Goal: Task Accomplishment & Management: Manage account settings

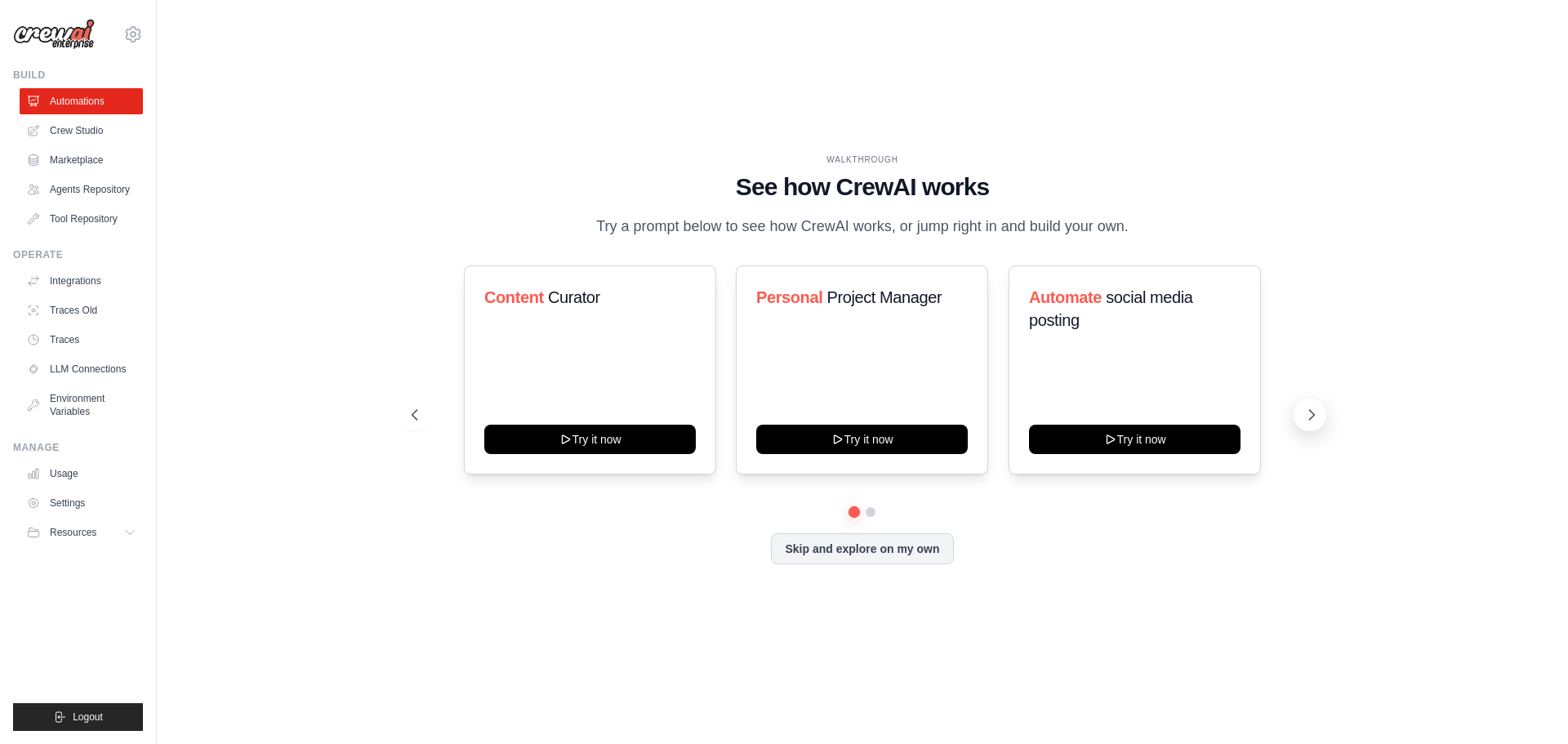
click at [1314, 411] on icon at bounding box center [1311, 414] width 16 height 16
click at [412, 418] on icon at bounding box center [413, 414] width 16 height 16
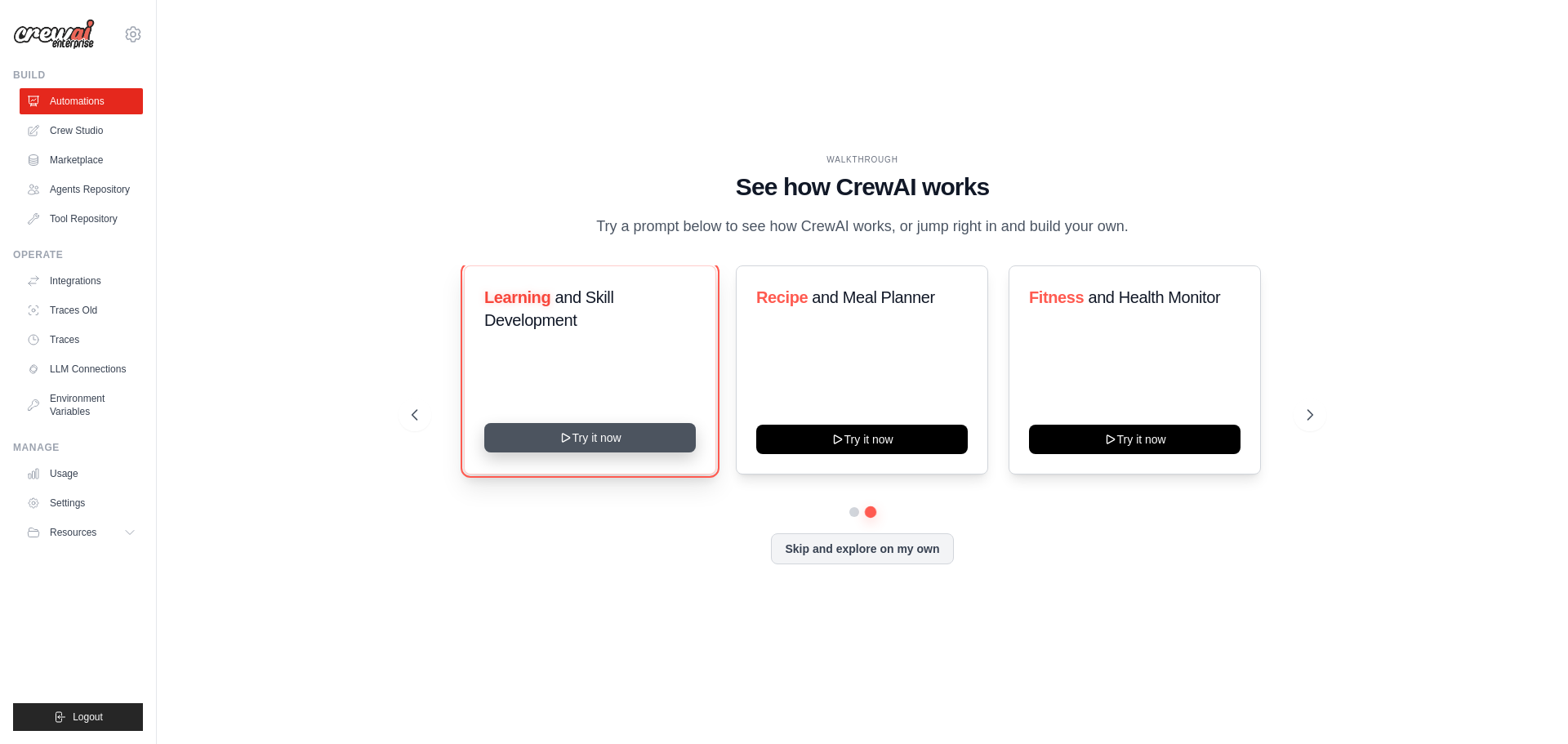
click at [598, 444] on button "Try it now" at bounding box center [590, 437] width 212 height 29
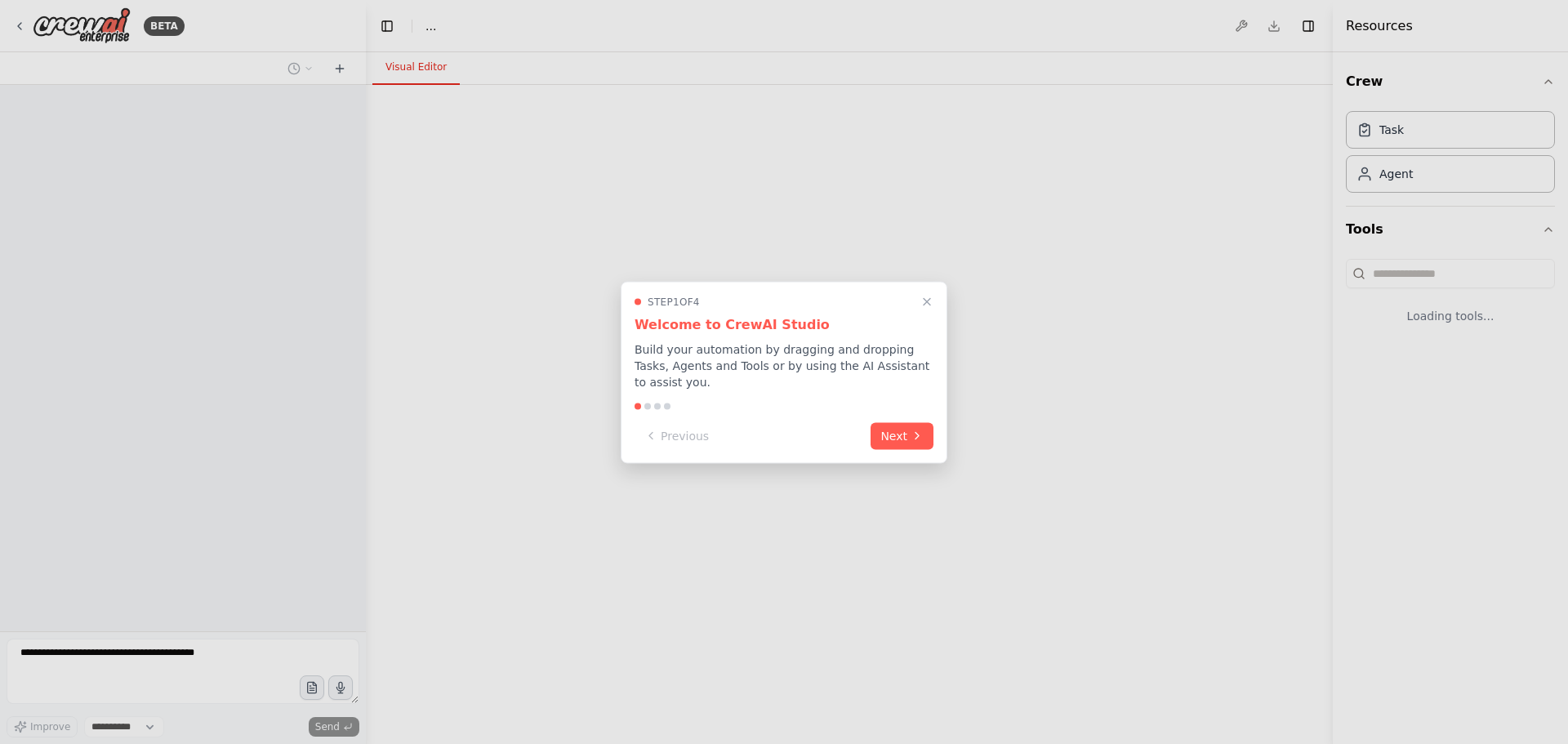
select select "****"
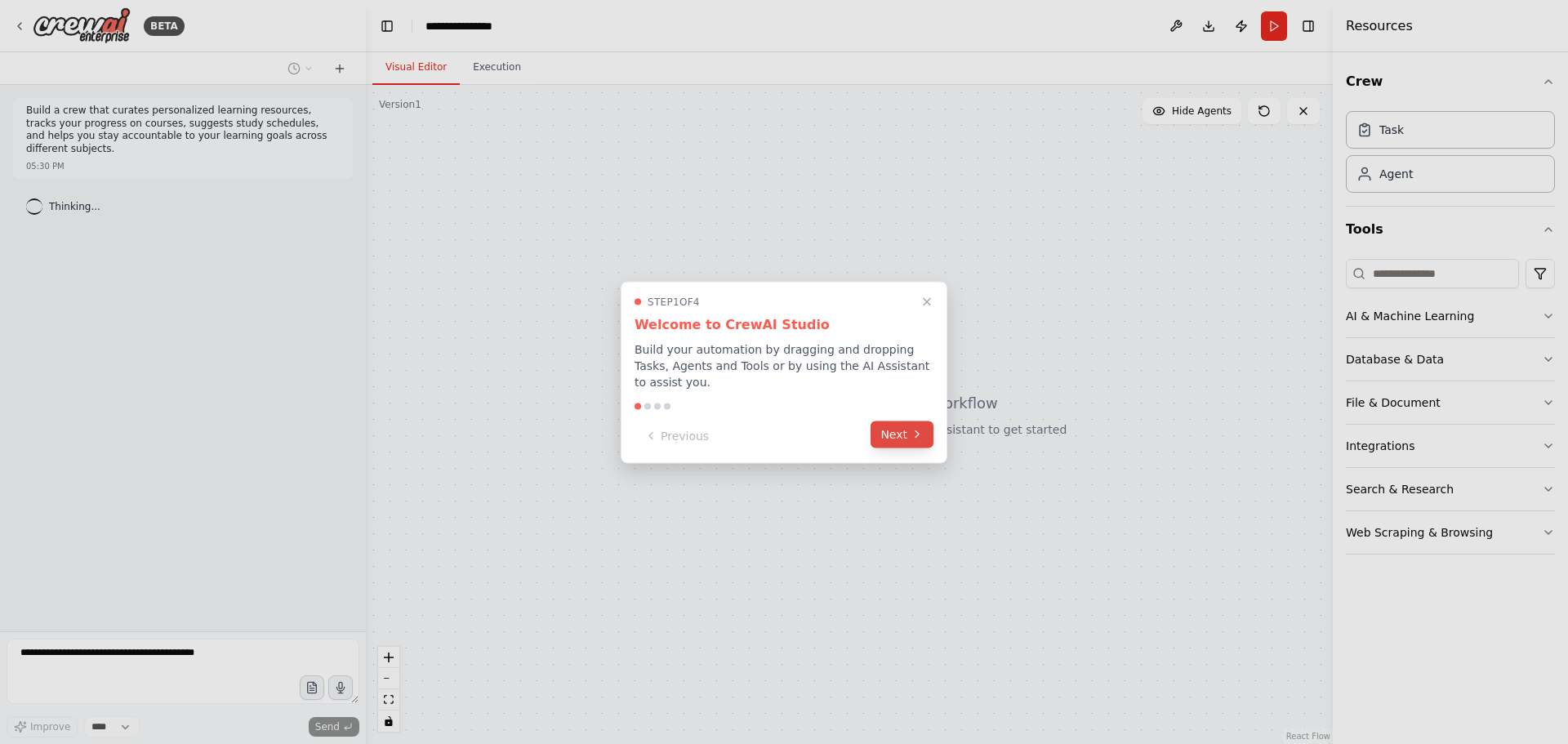
click at [901, 427] on button "Next" at bounding box center [902, 434] width 63 height 27
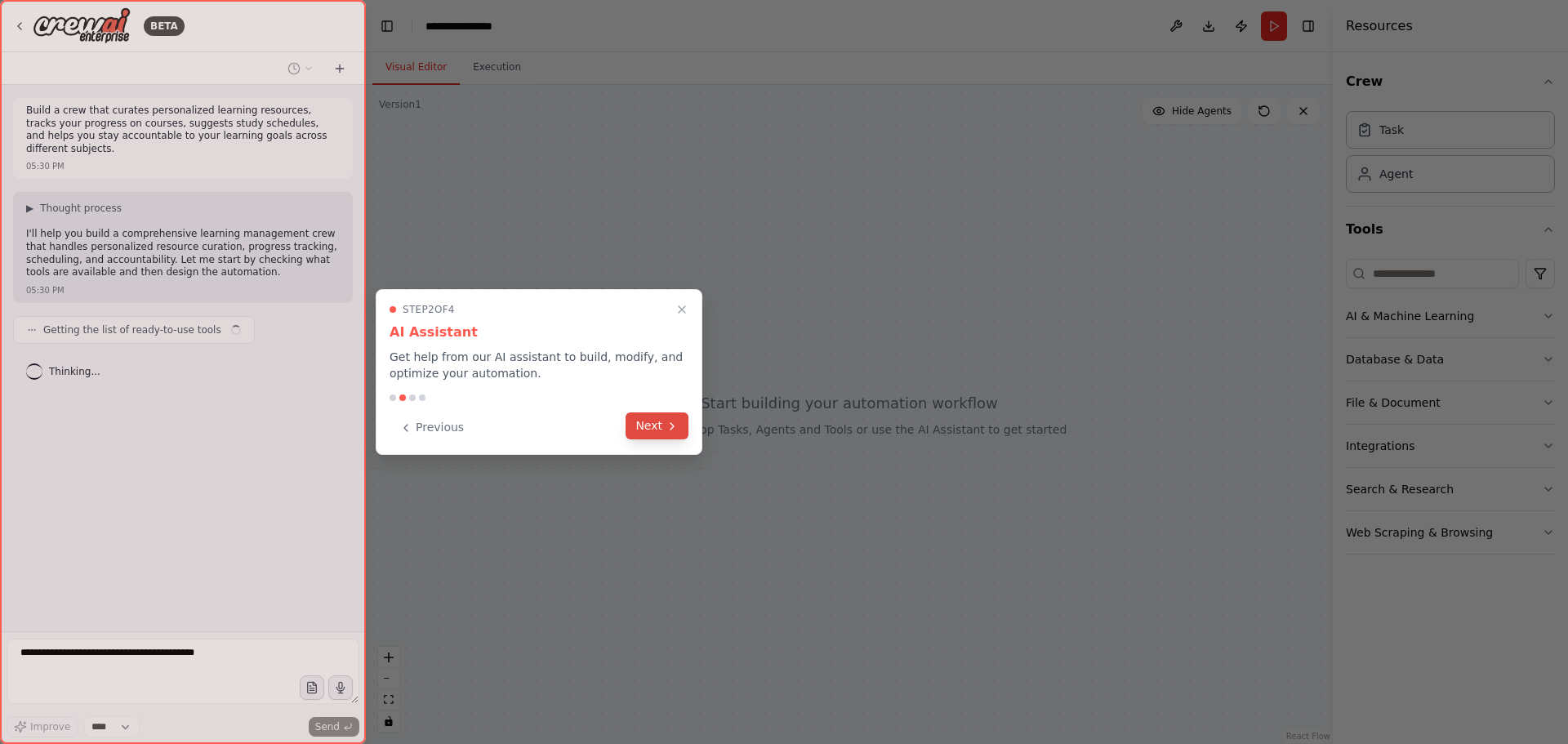
click at [651, 427] on button "Next" at bounding box center [657, 426] width 63 height 27
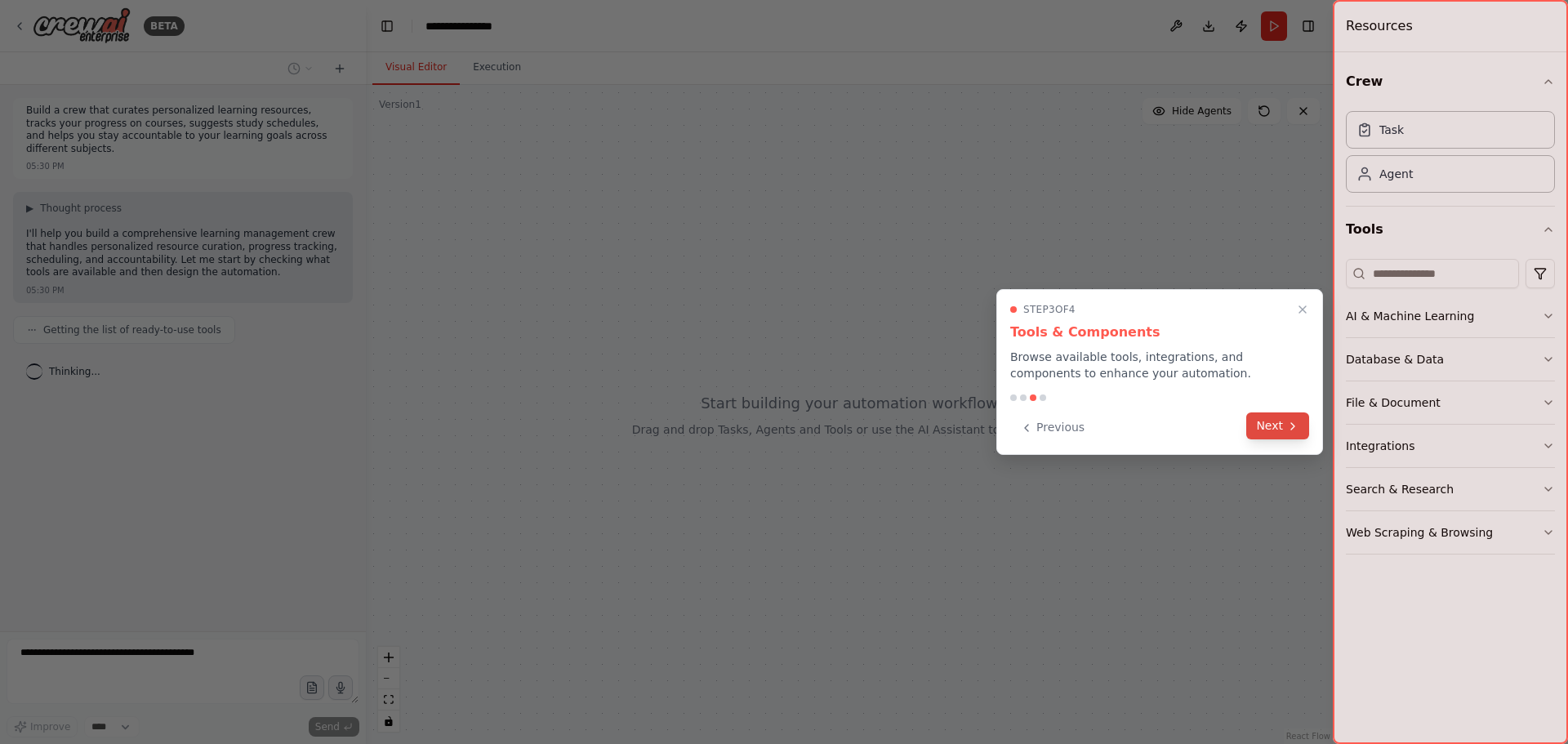
click at [1287, 432] on icon at bounding box center [1292, 427] width 14 height 14
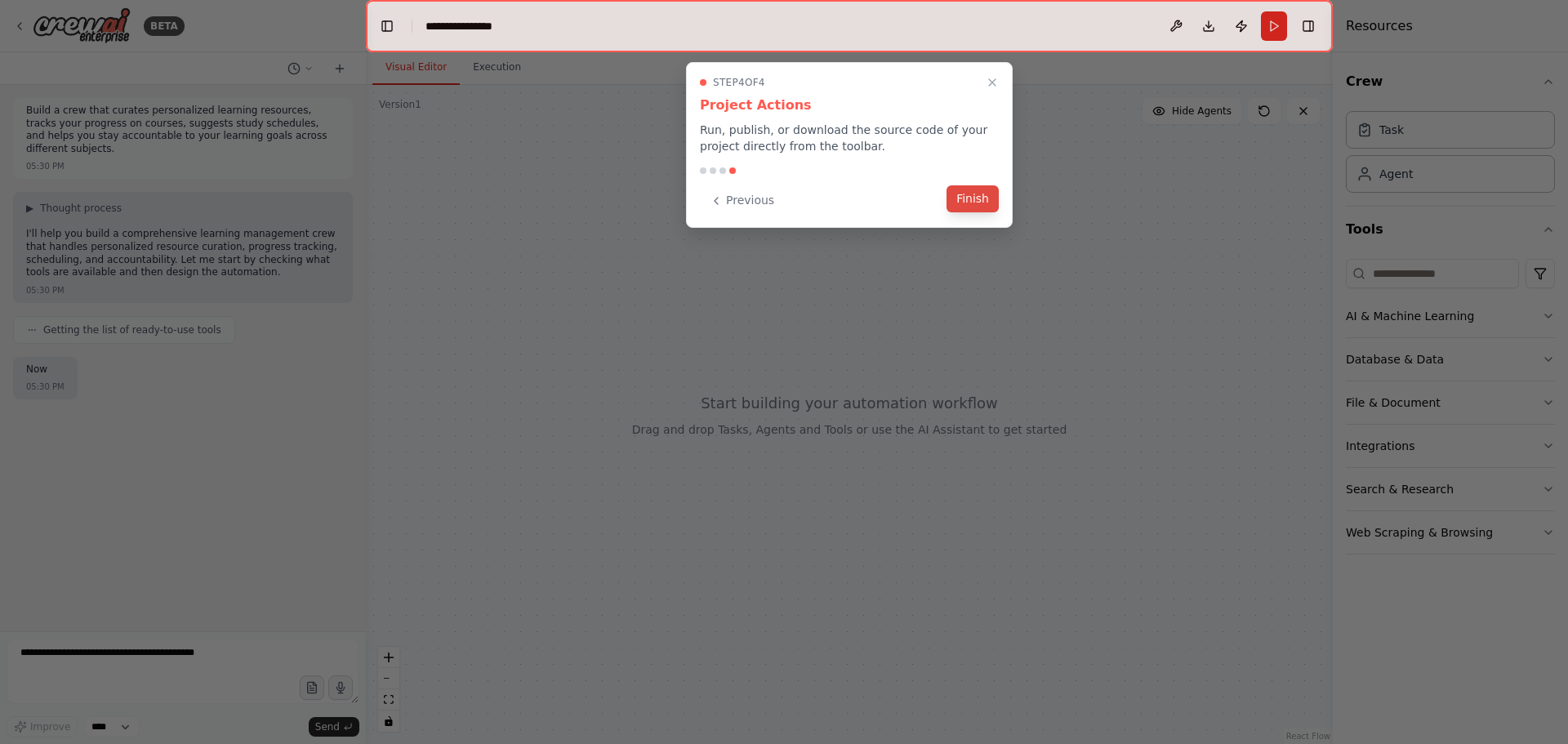
click at [985, 196] on button "Finish" at bounding box center [972, 199] width 52 height 27
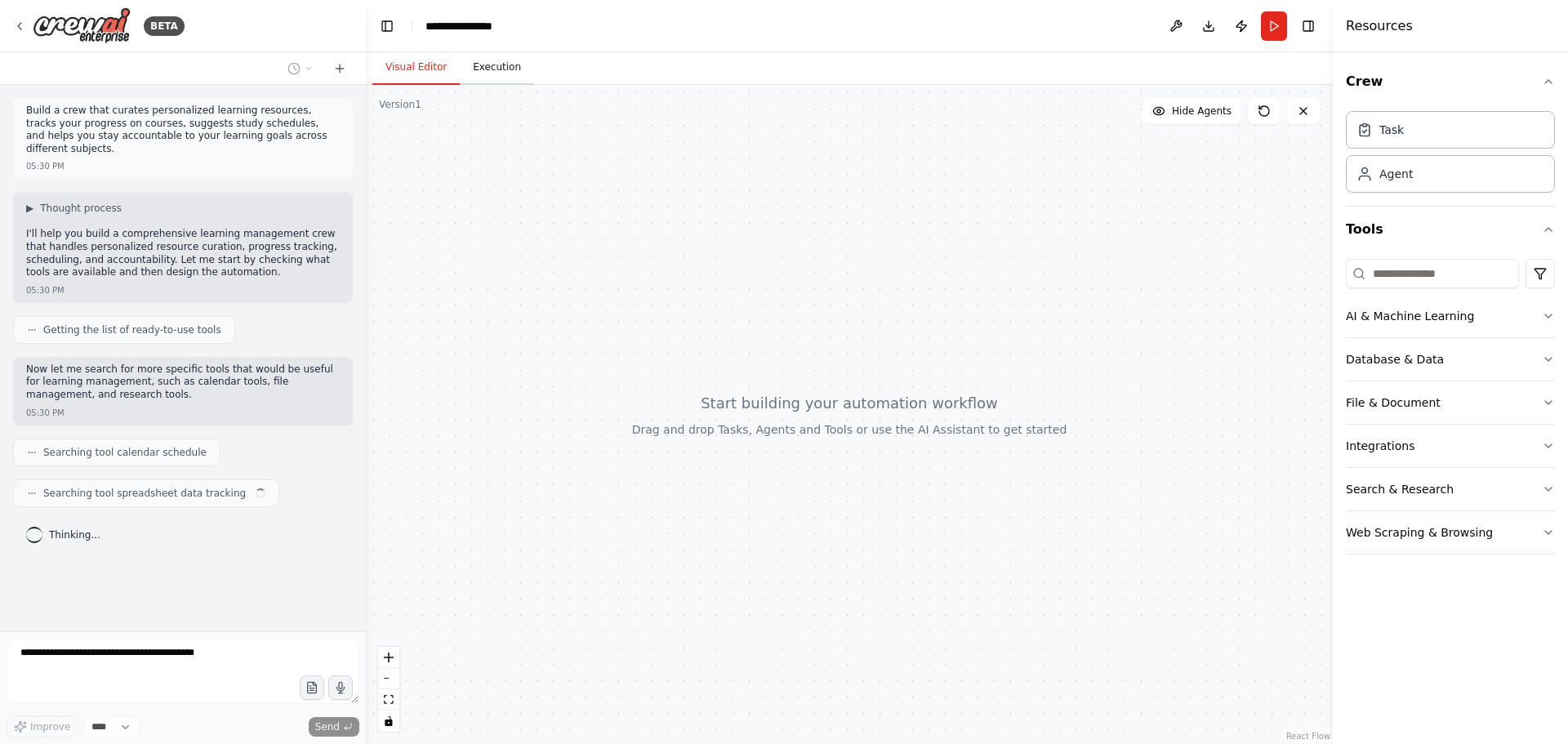
click at [488, 70] on button "Execution" at bounding box center [496, 67] width 74 height 34
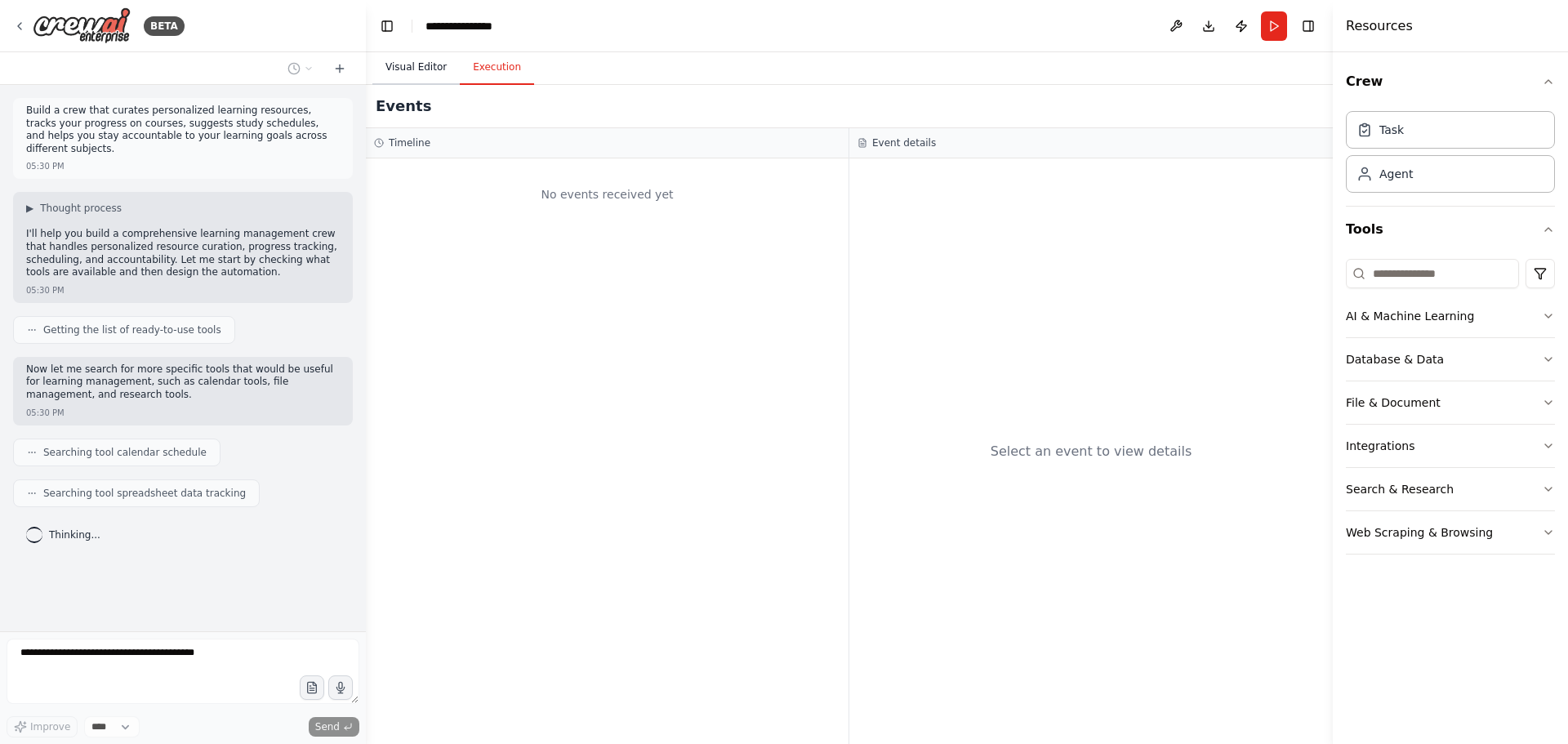
click at [423, 66] on button "Visual Editor" at bounding box center [416, 67] width 87 height 34
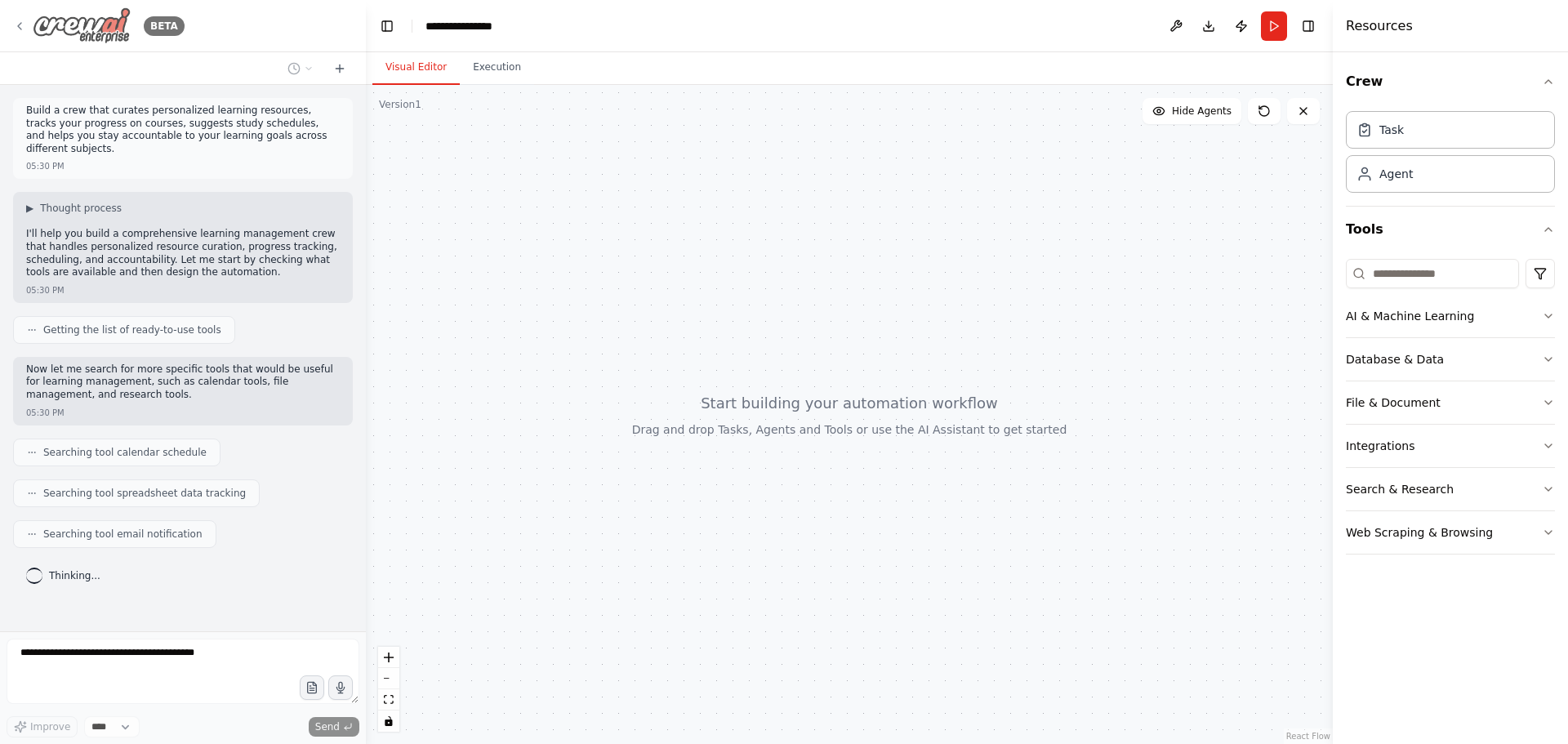
click at [24, 26] on icon at bounding box center [20, 26] width 14 height 14
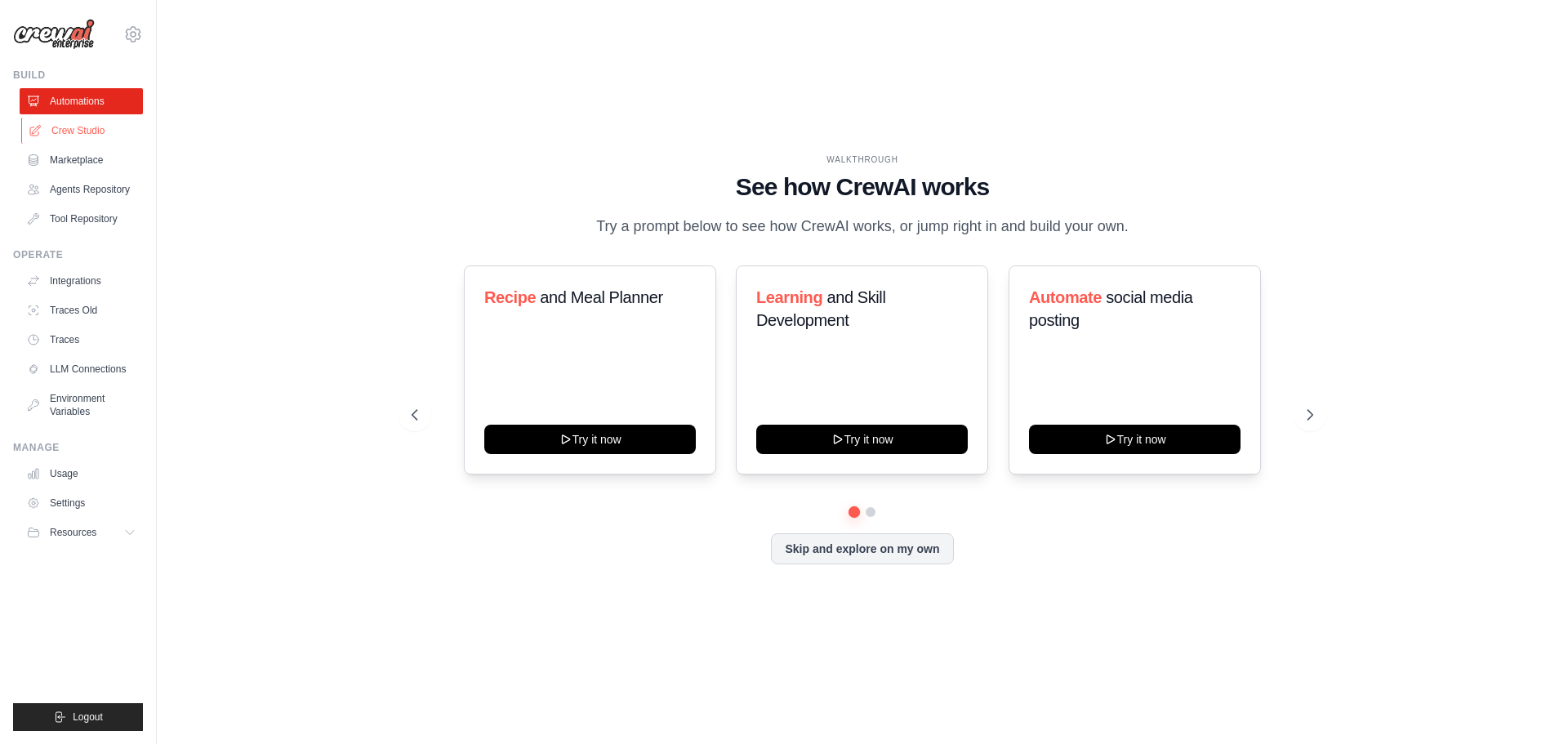
click at [80, 129] on link "Crew Studio" at bounding box center [82, 131] width 123 height 26
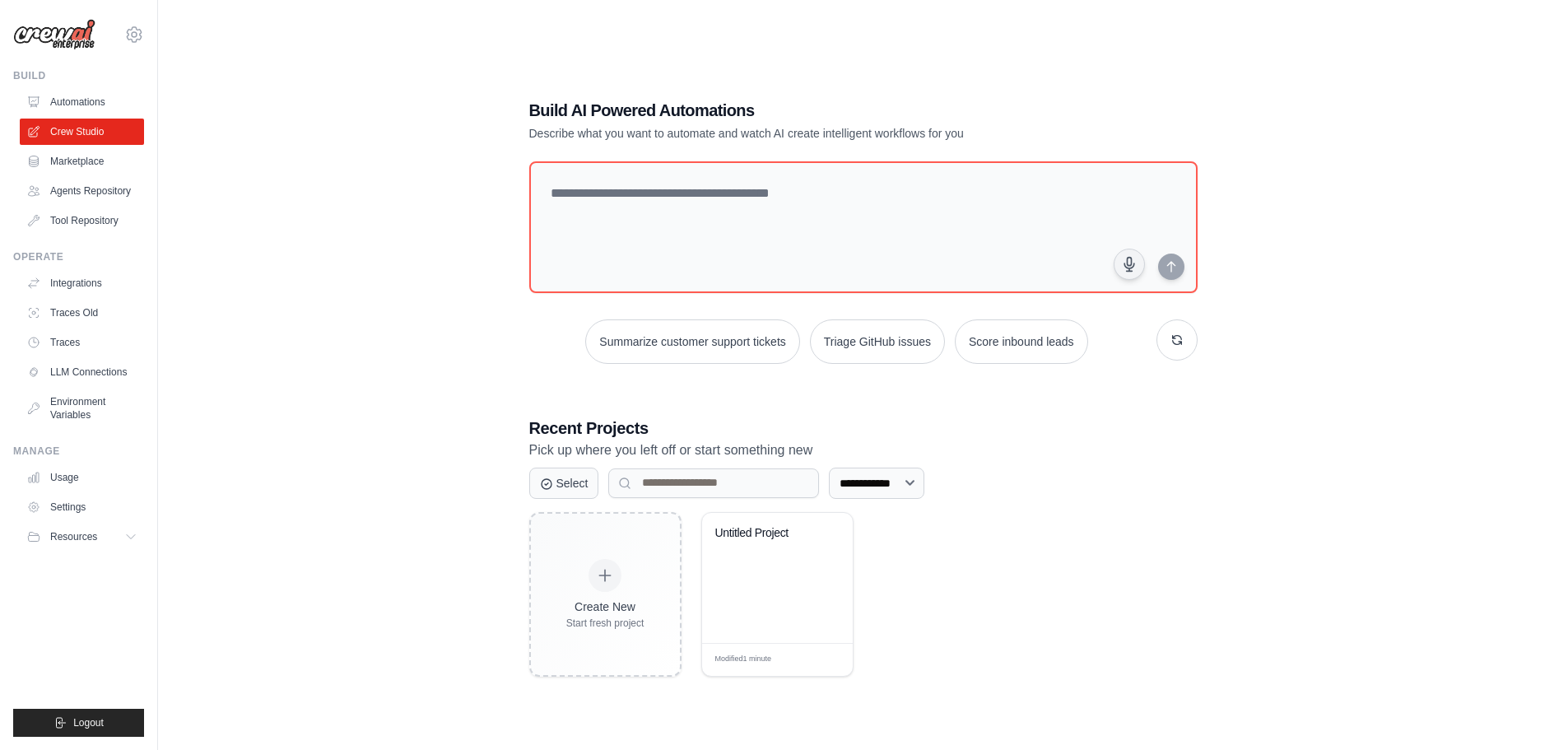
scroll to position [33, 0]
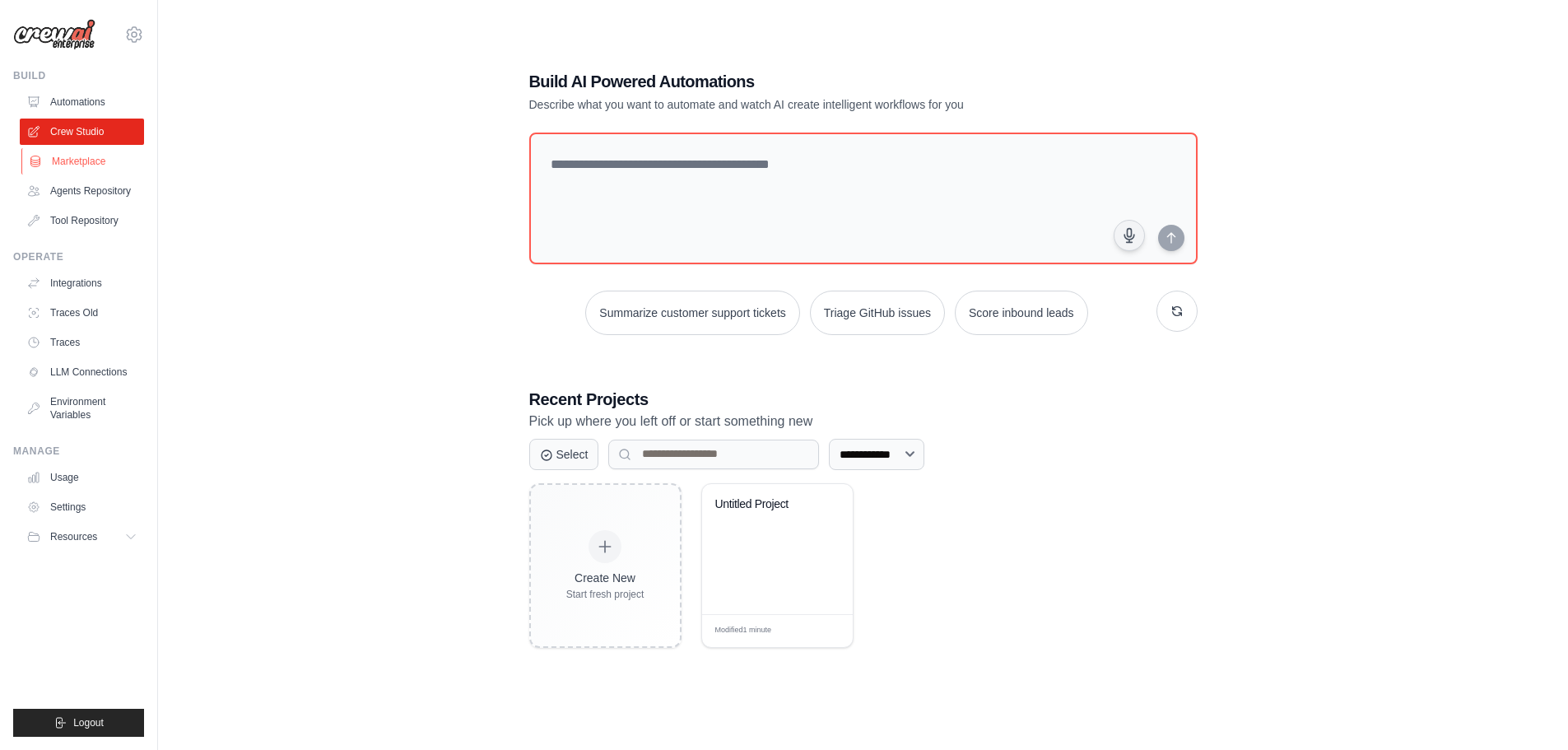
click at [72, 158] on link "Marketplace" at bounding box center [83, 161] width 124 height 26
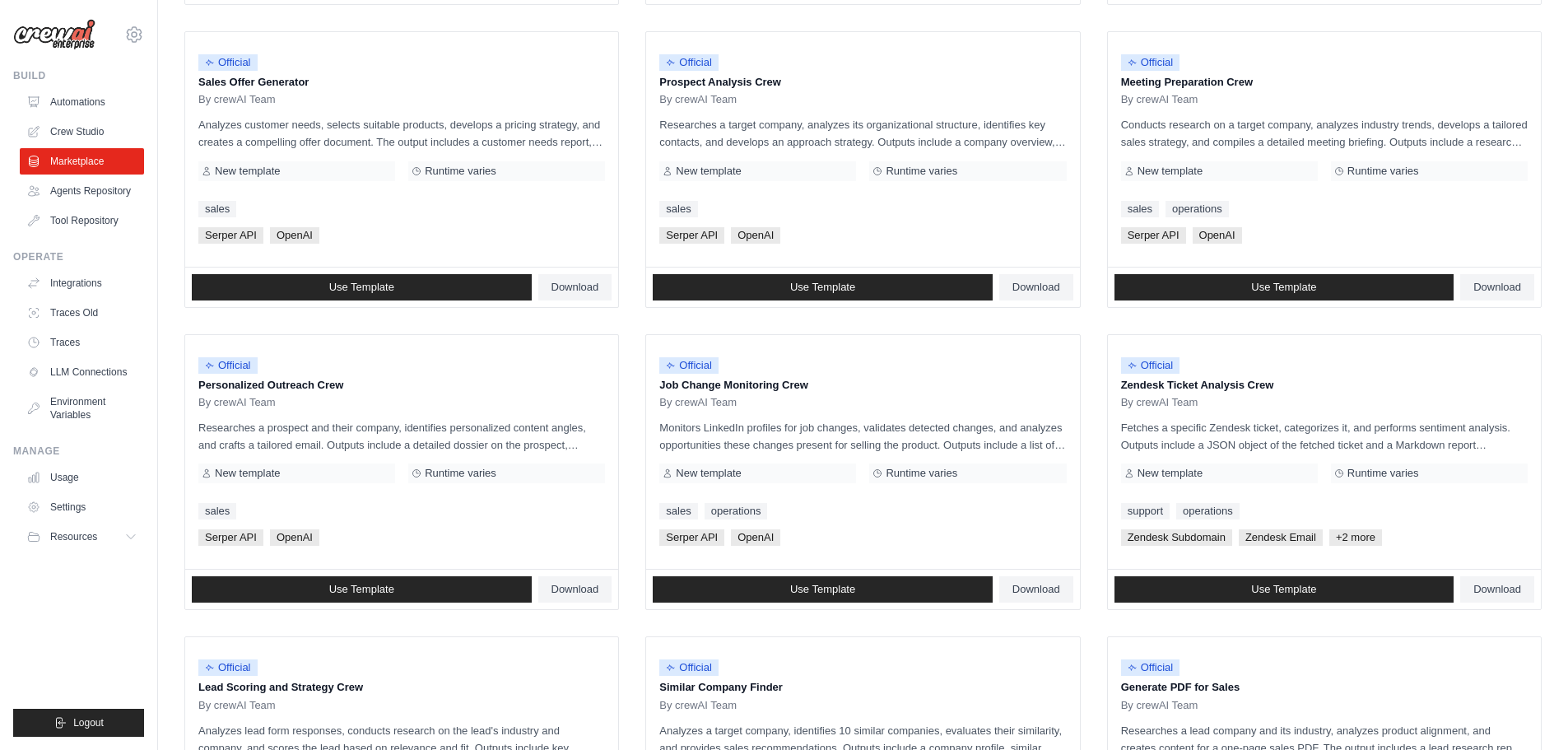
scroll to position [775, 0]
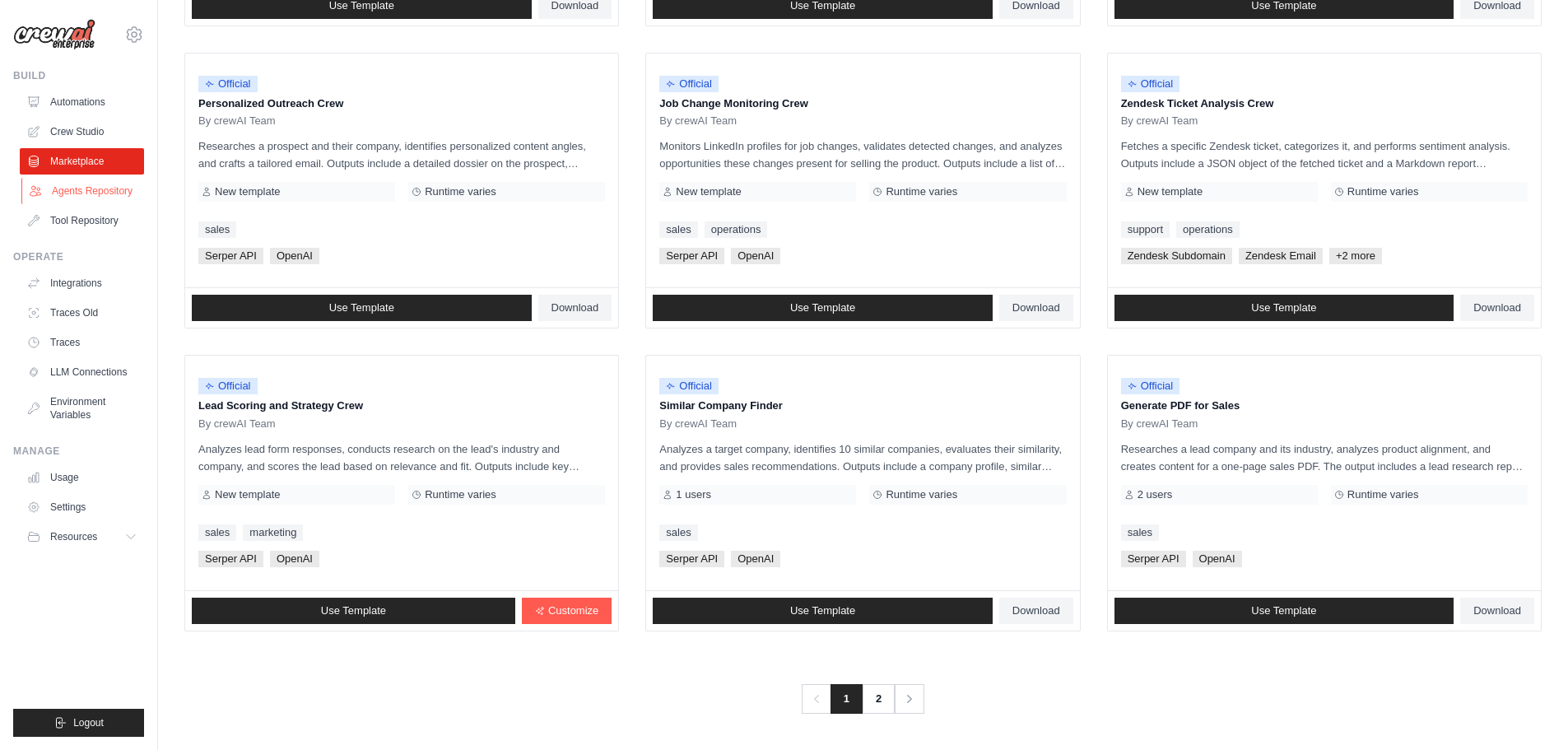
click at [98, 192] on link "Agents Repository" at bounding box center [83, 190] width 124 height 26
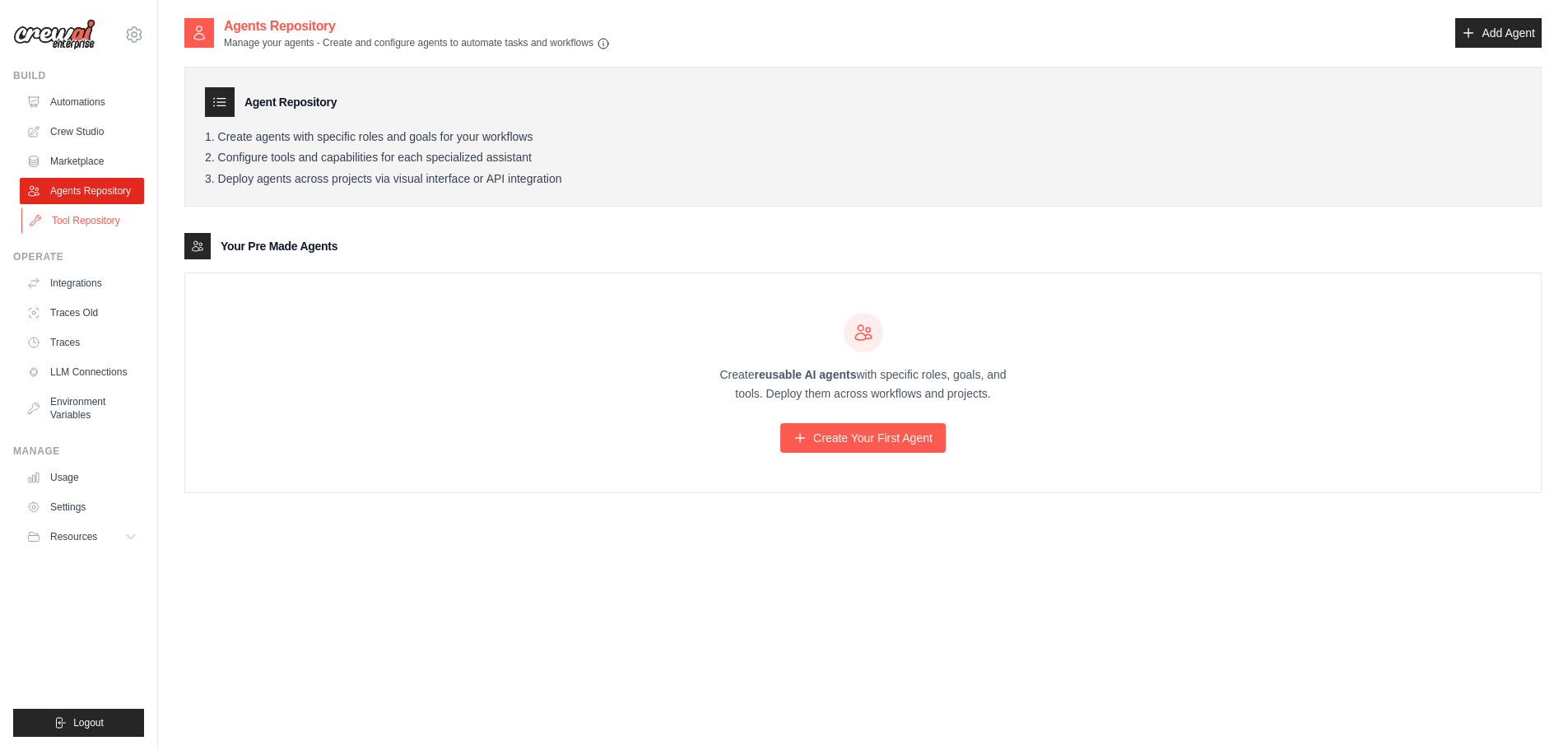
click at [106, 222] on link "Tool Repository" at bounding box center [83, 220] width 124 height 26
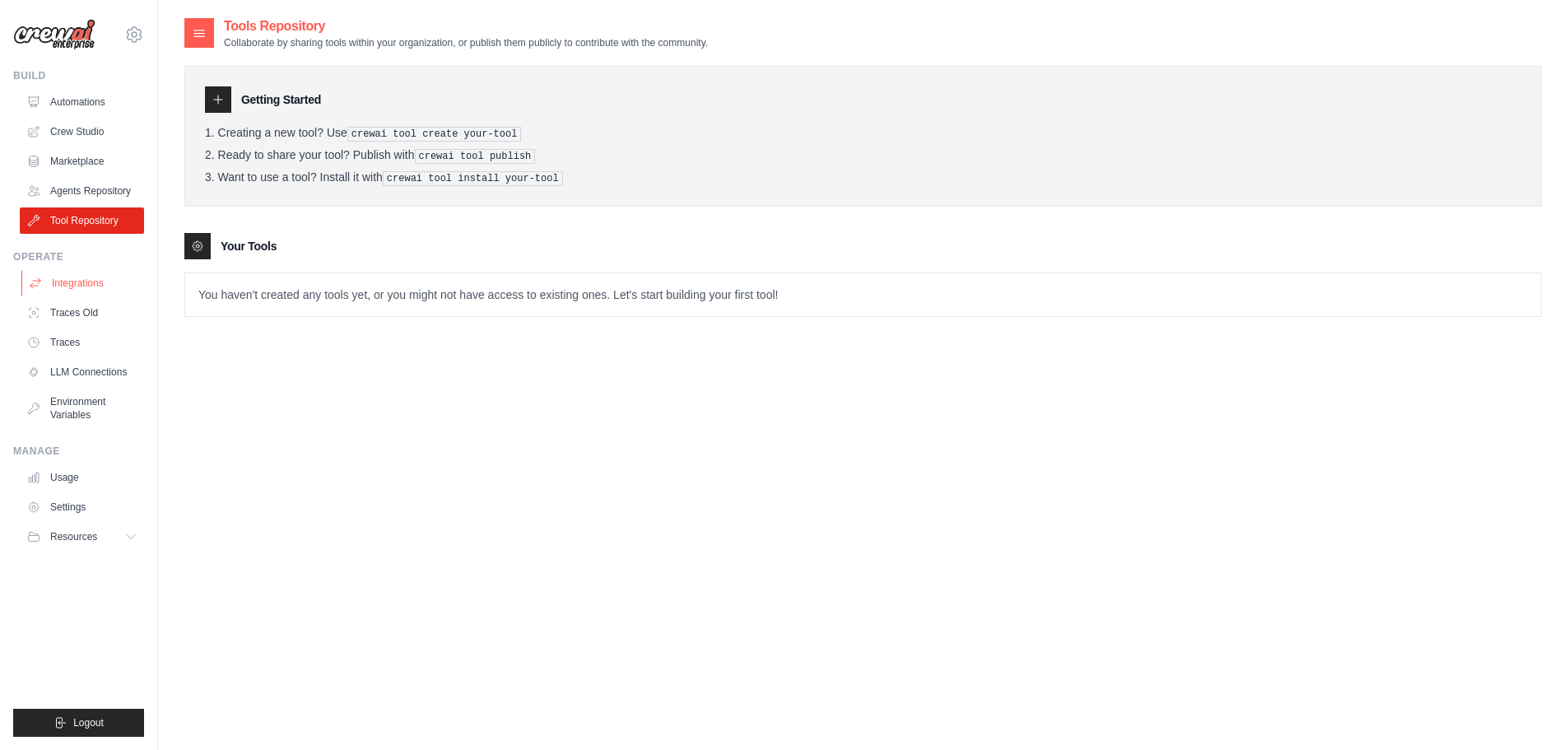
click at [77, 277] on link "Integrations" at bounding box center [83, 283] width 124 height 26
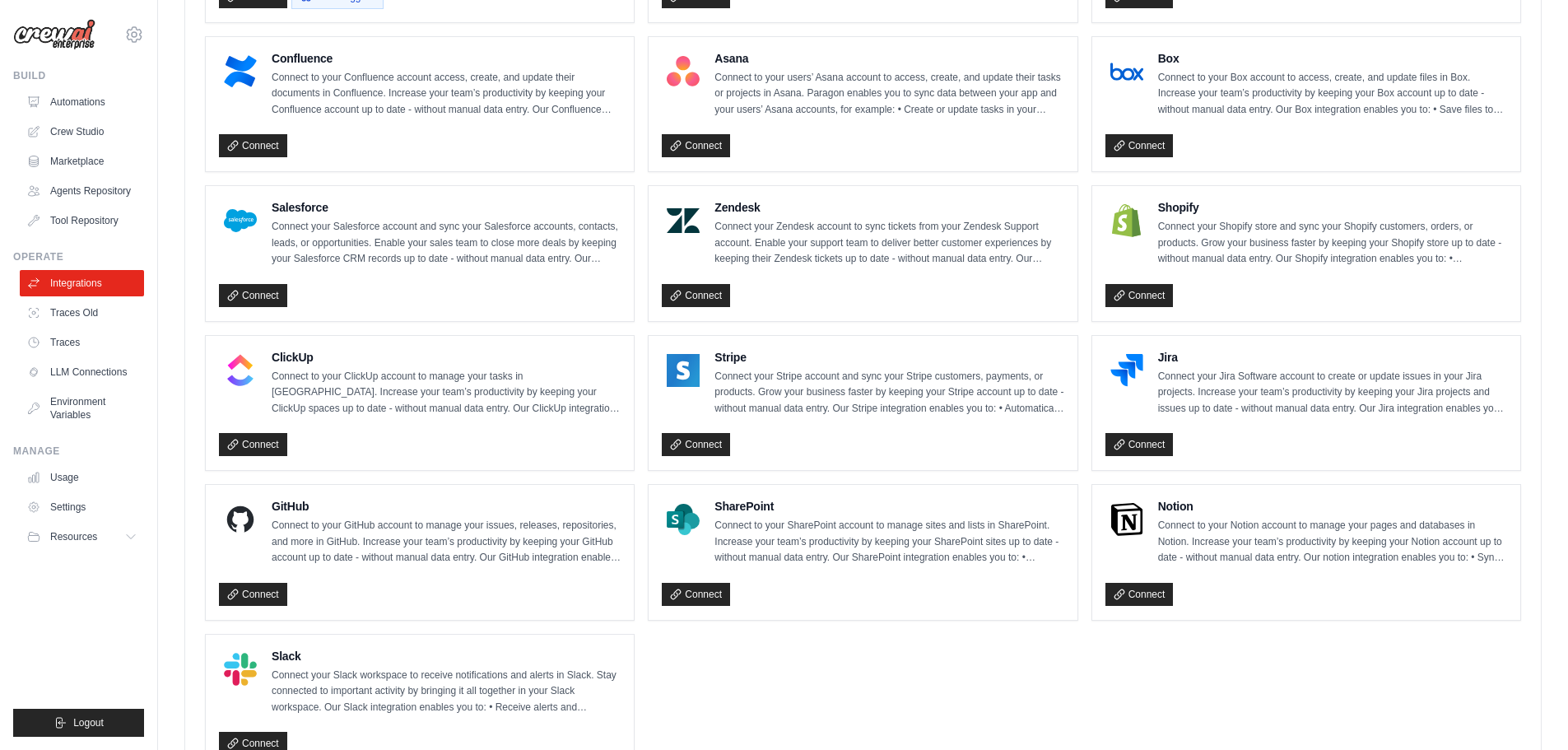
scroll to position [905, 0]
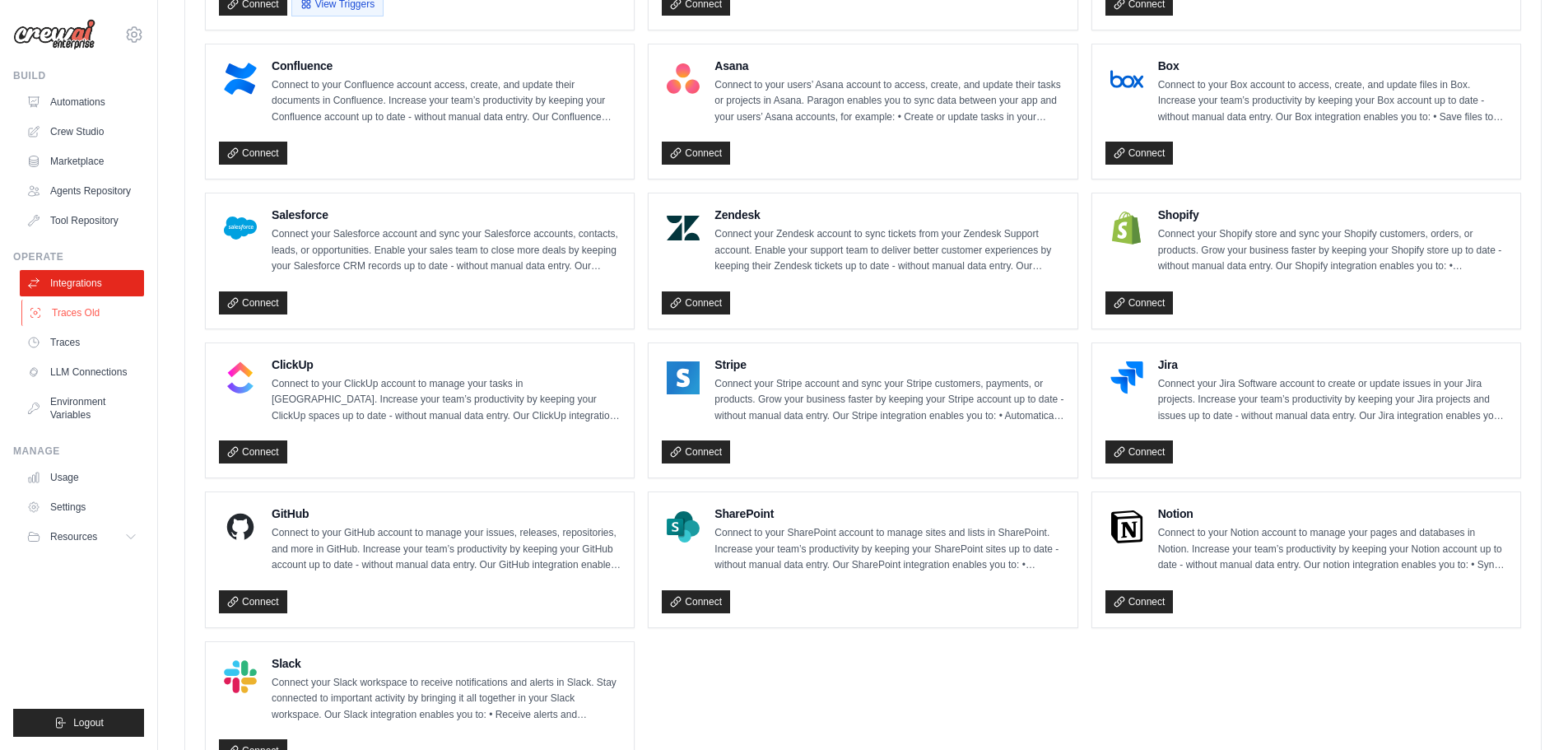
click at [89, 324] on link "Traces Old" at bounding box center [83, 312] width 124 height 26
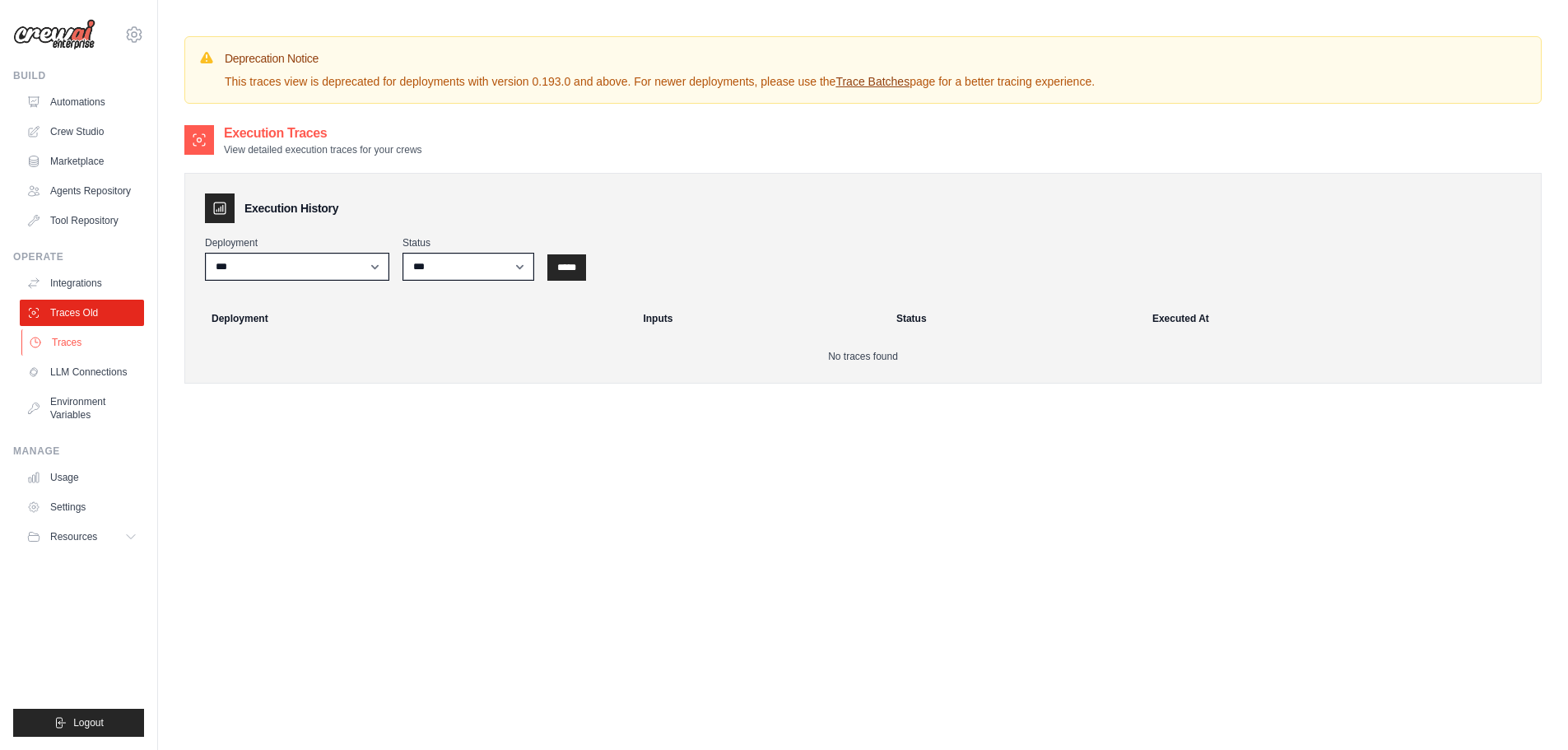
click at [87, 340] on link "Traces" at bounding box center [83, 342] width 124 height 26
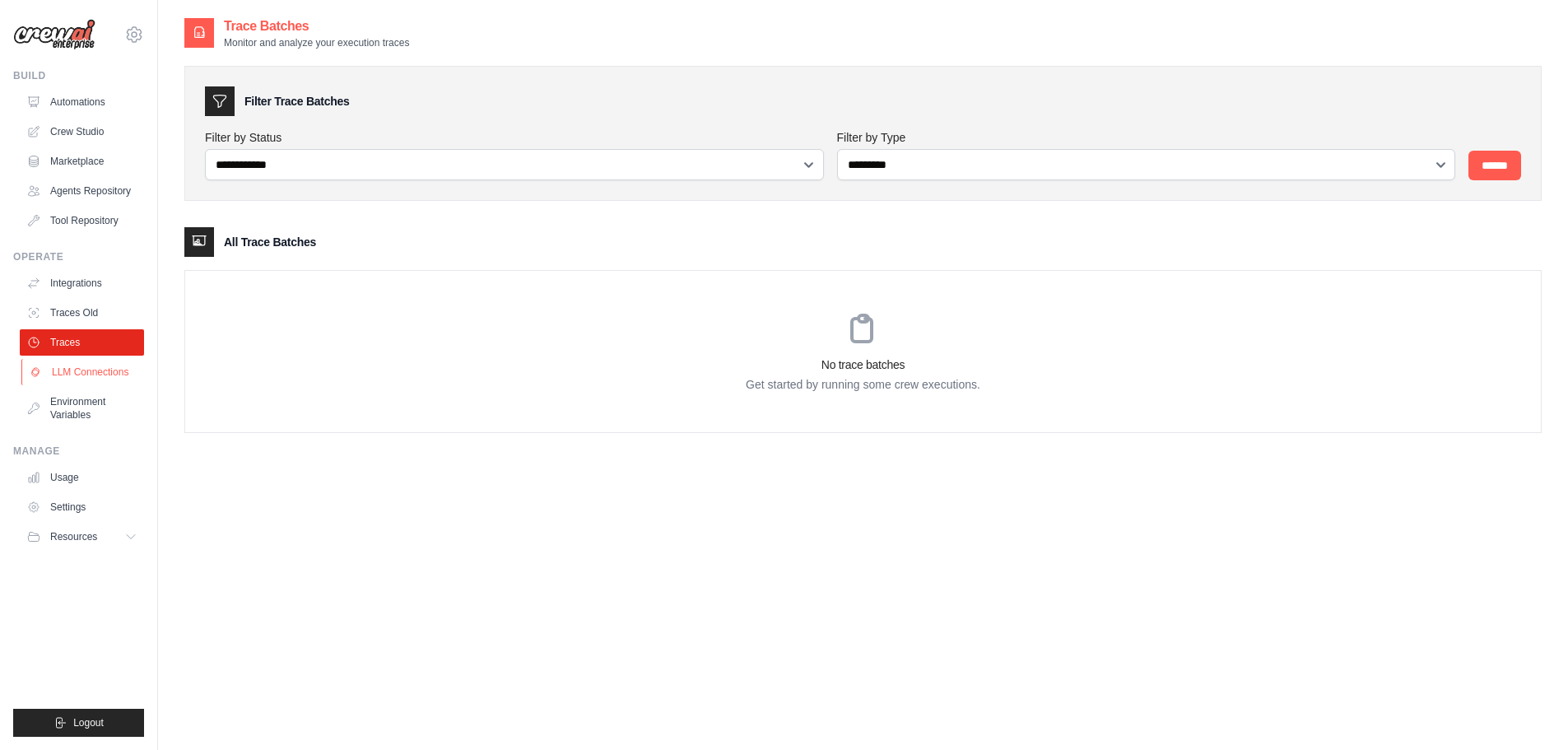
click at [86, 384] on link "LLM Connections" at bounding box center [83, 372] width 124 height 26
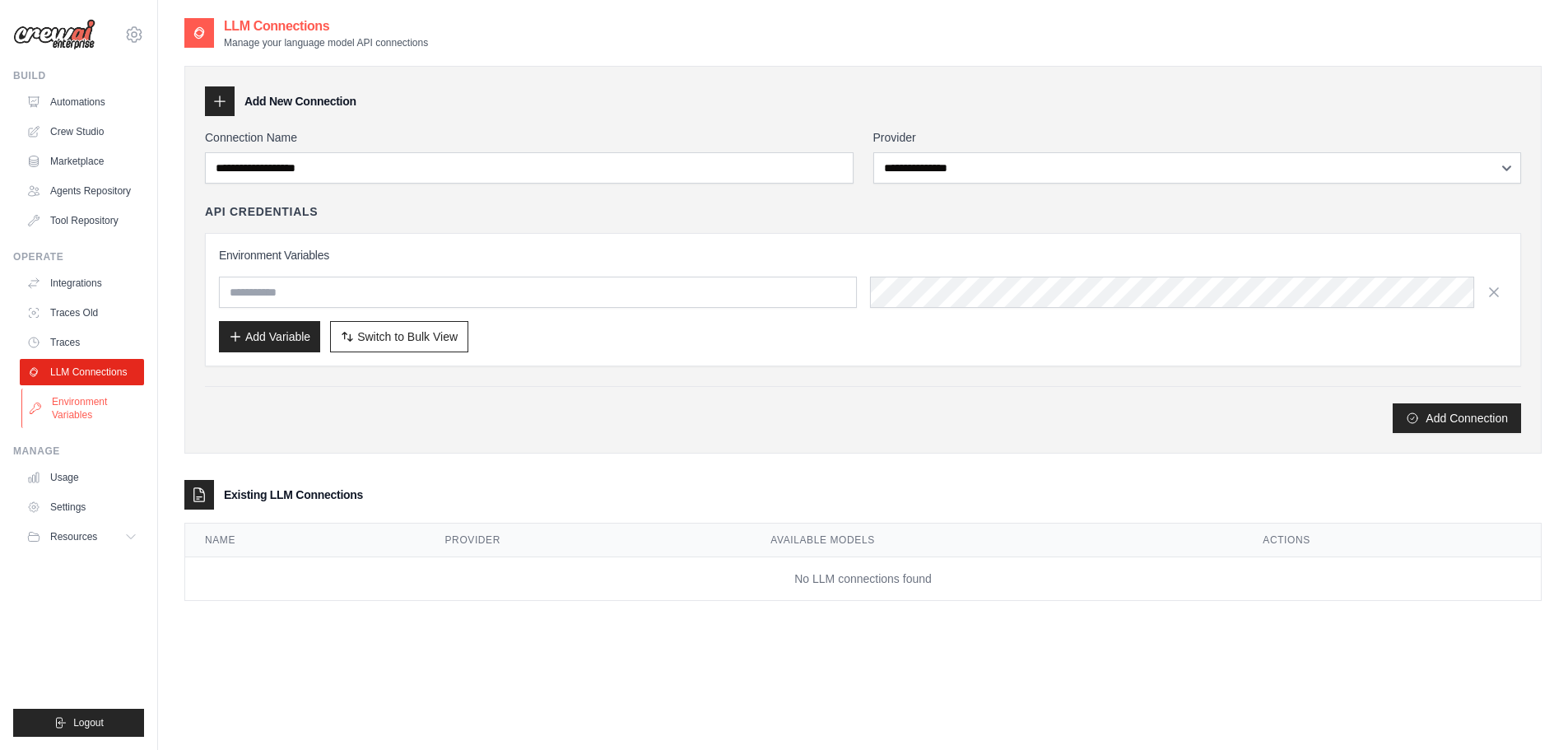
click at [89, 418] on link "Environment Variables" at bounding box center [83, 408] width 124 height 40
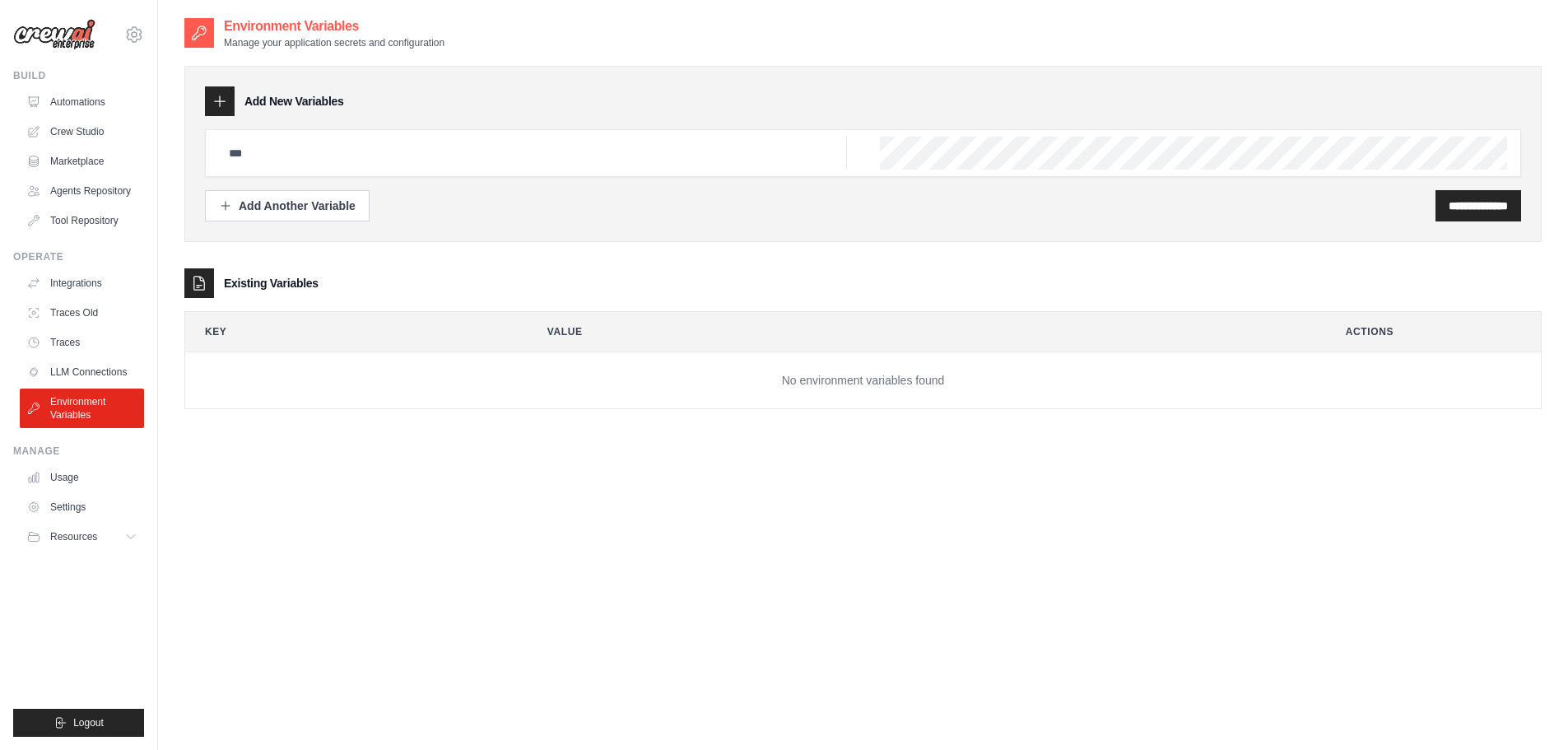
click at [72, 492] on ul "Usage Settings Resources Documentation Blog" at bounding box center [81, 507] width 124 height 86
click at [74, 483] on link "Usage" at bounding box center [83, 477] width 124 height 26
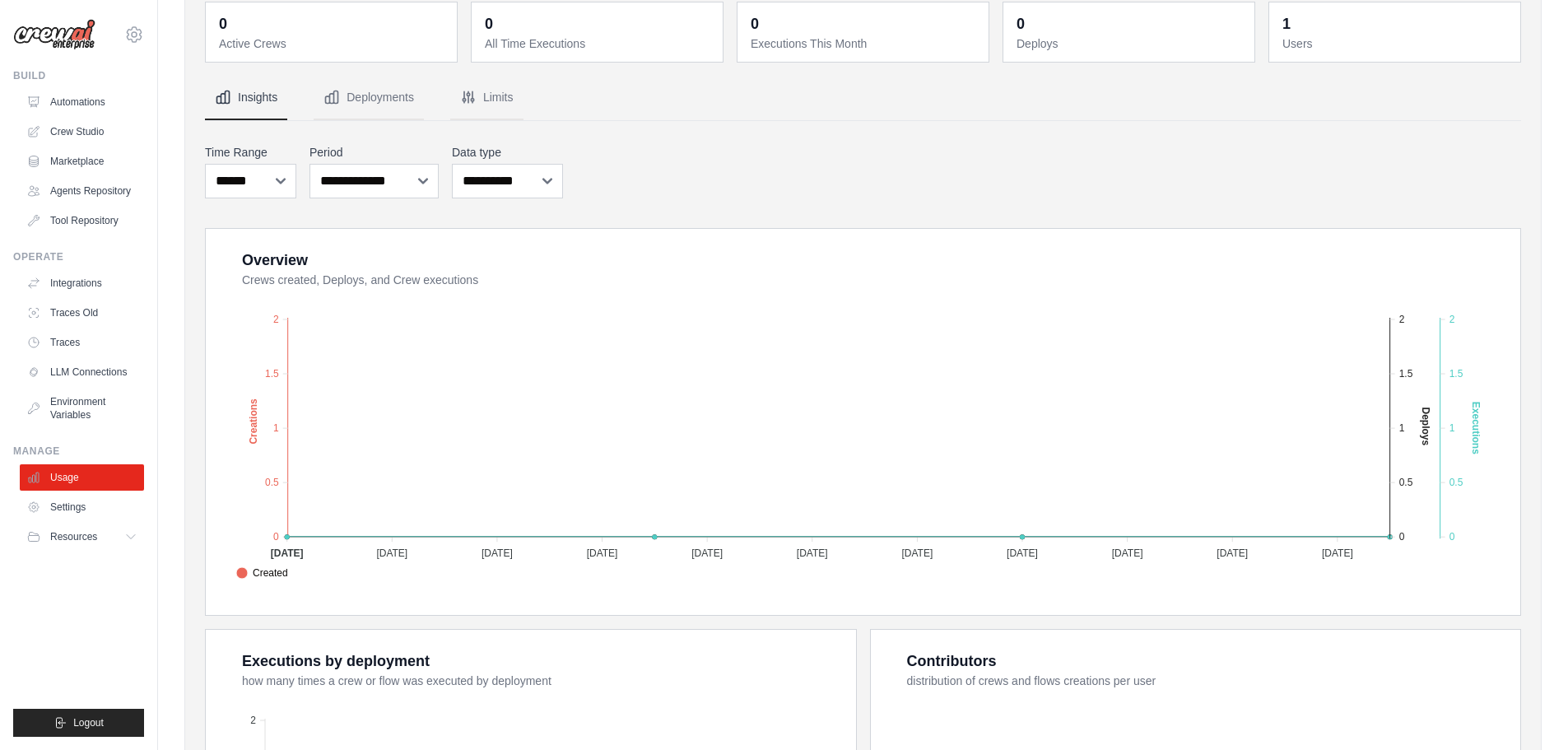
scroll to position [165, 0]
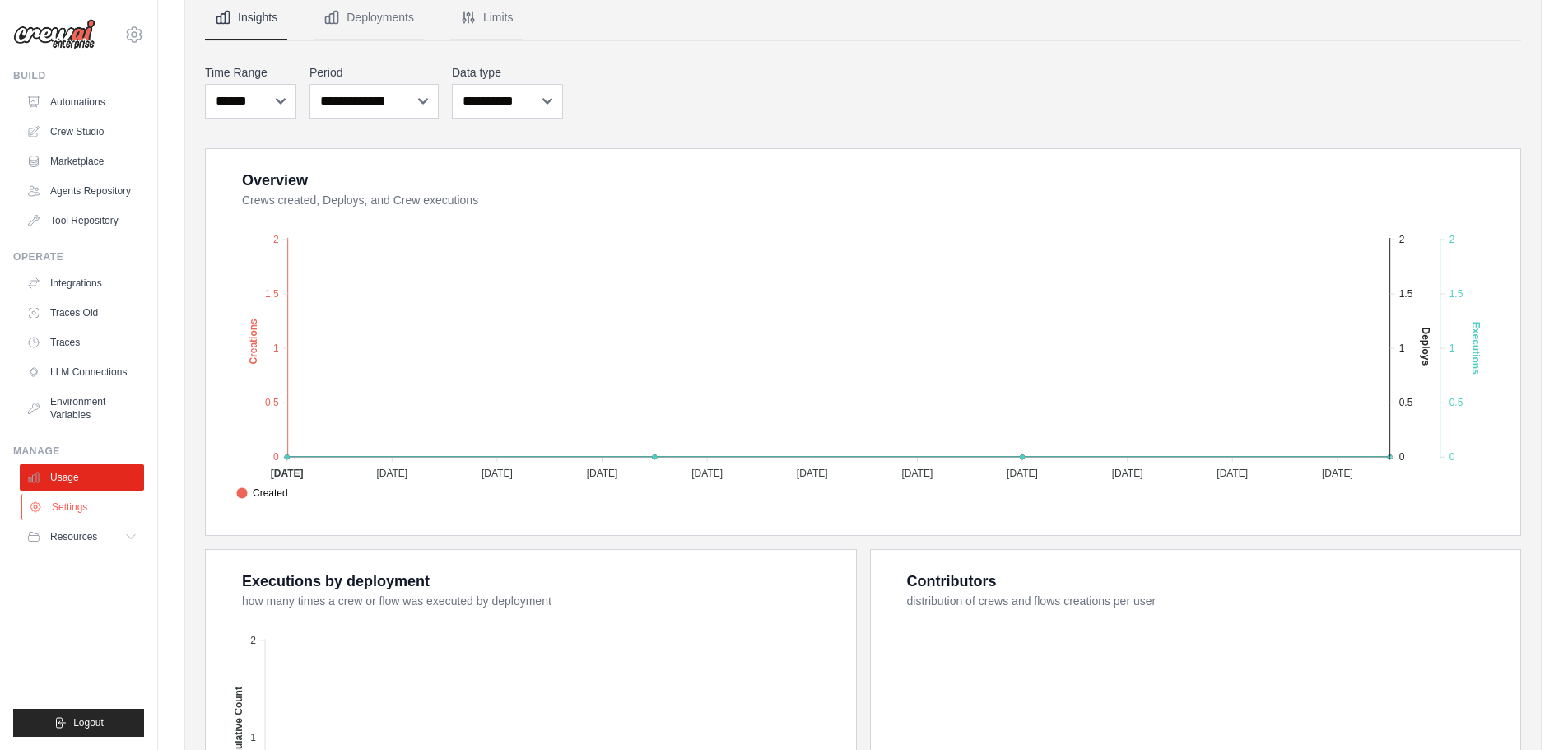
click at [92, 509] on link "Settings" at bounding box center [83, 506] width 124 height 26
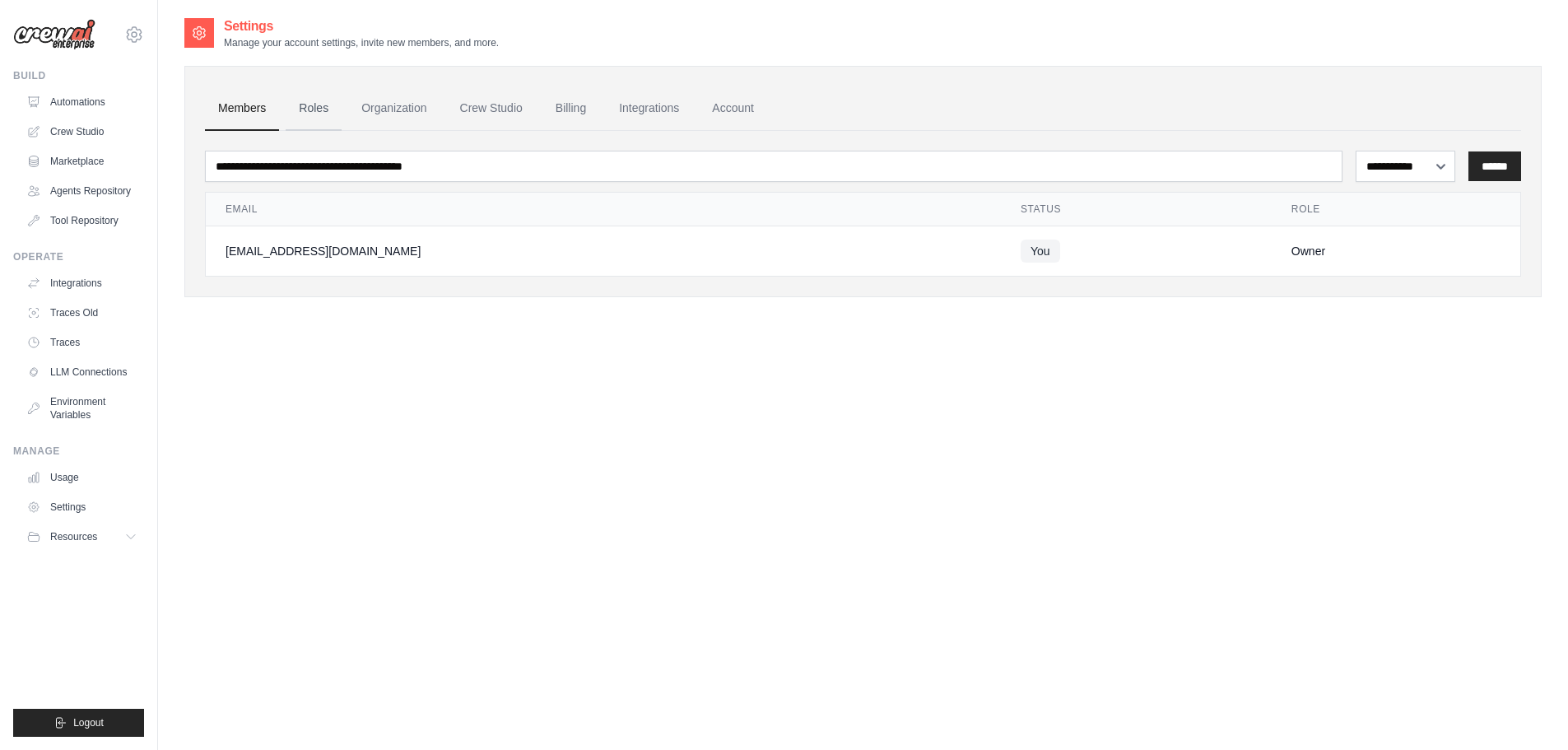
click at [311, 102] on link "Roles" at bounding box center [313, 109] width 56 height 45
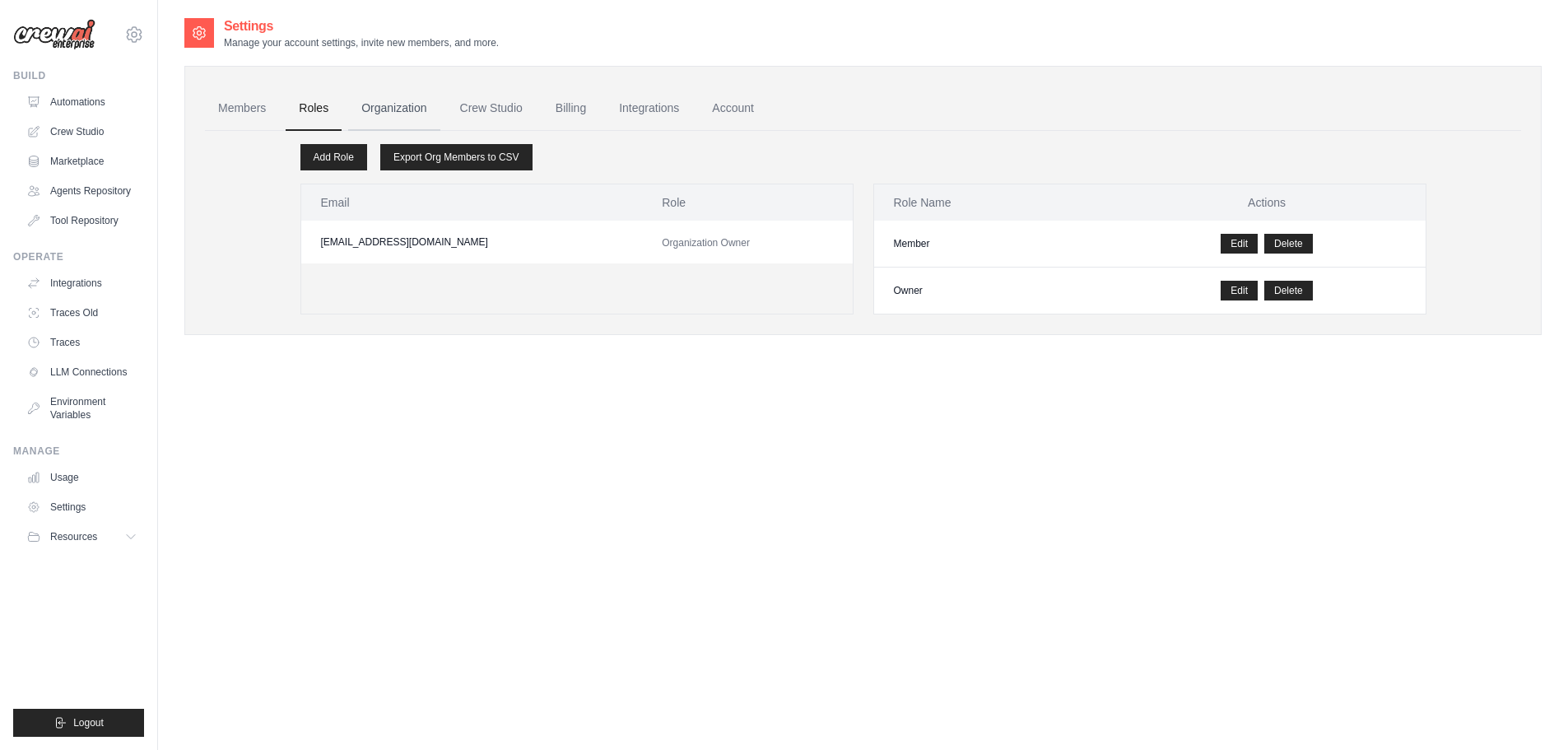
click at [394, 108] on link "Organization" at bounding box center [394, 109] width 92 height 45
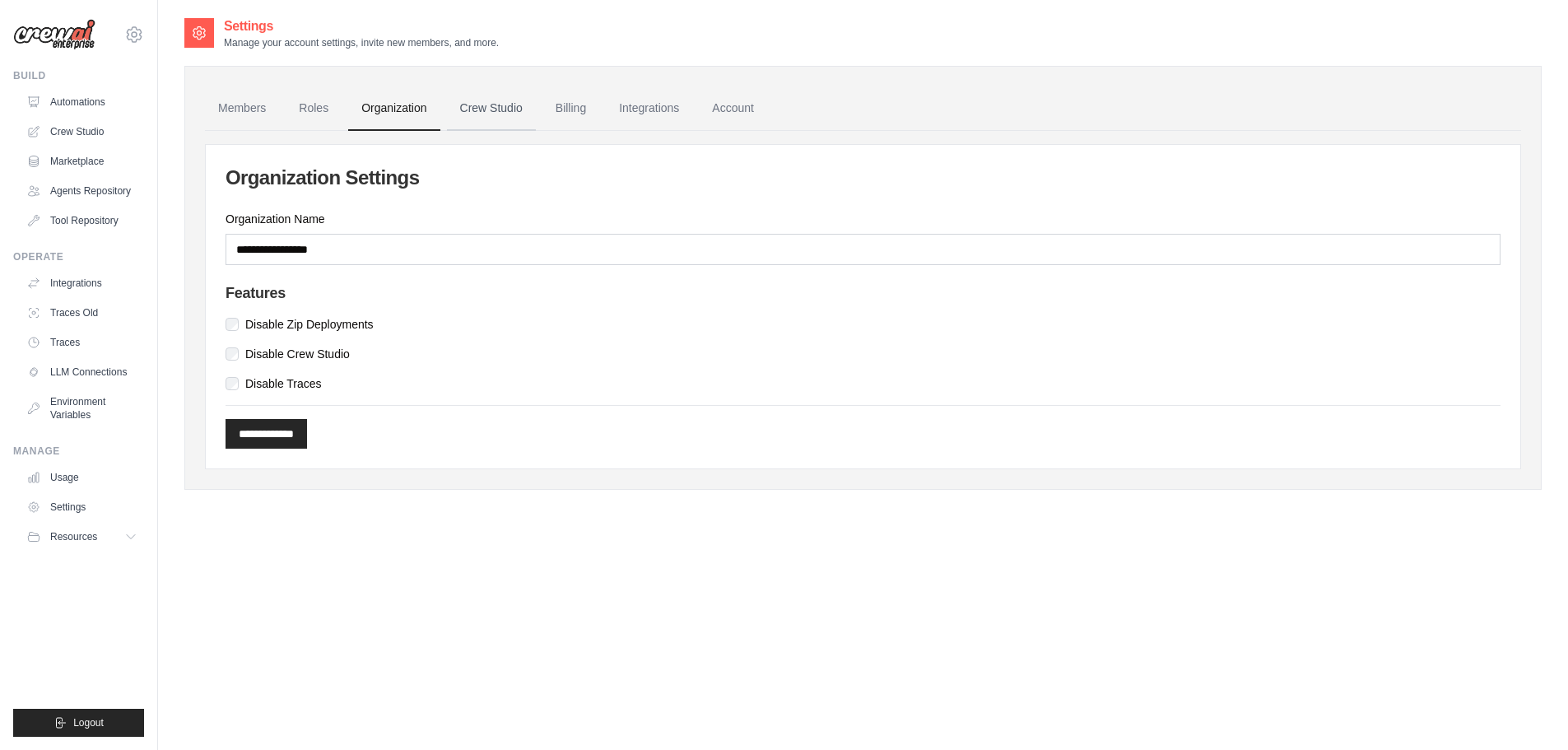
click at [479, 109] on link "Crew Studio" at bounding box center [490, 109] width 89 height 45
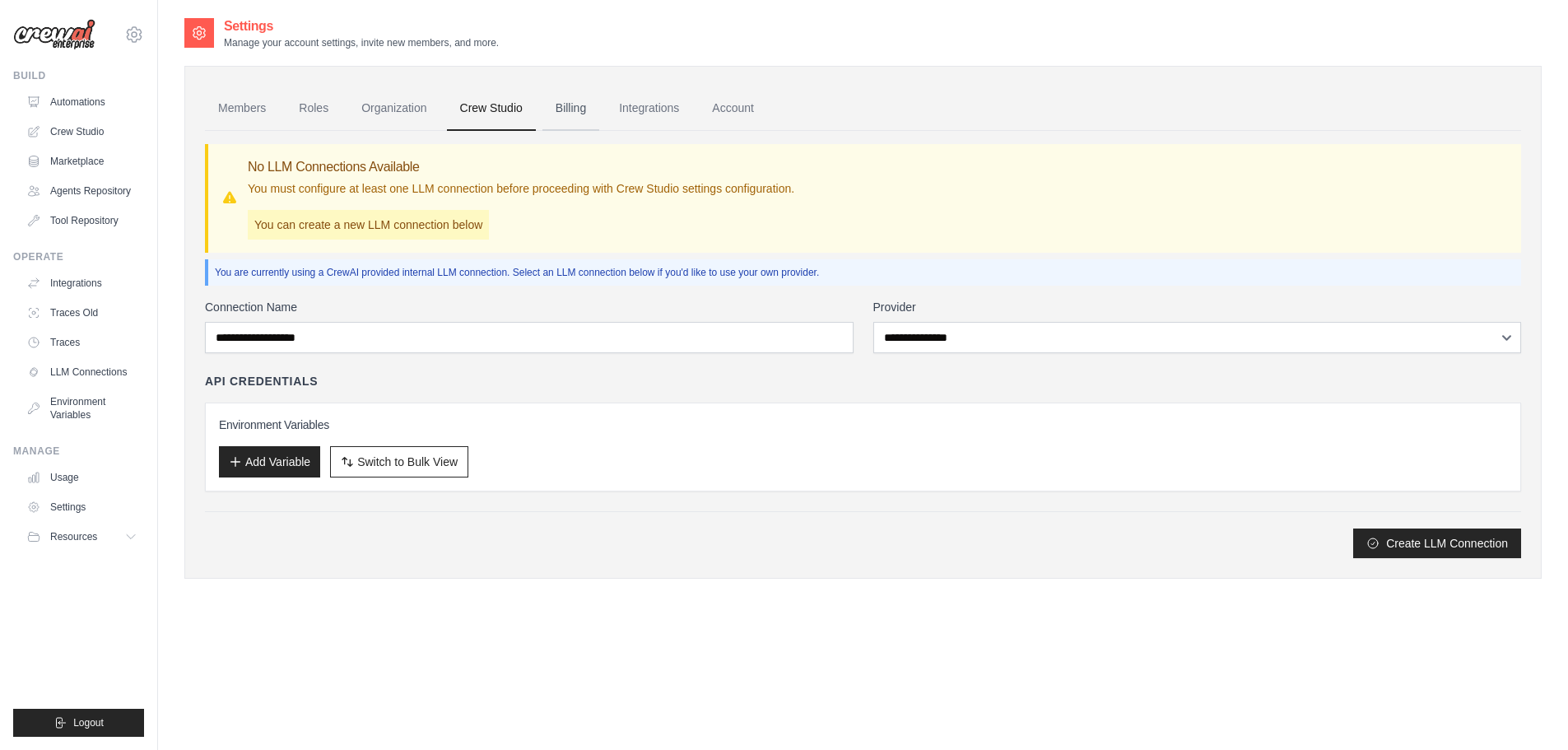
click at [568, 103] on link "Billing" at bounding box center [570, 109] width 57 height 45
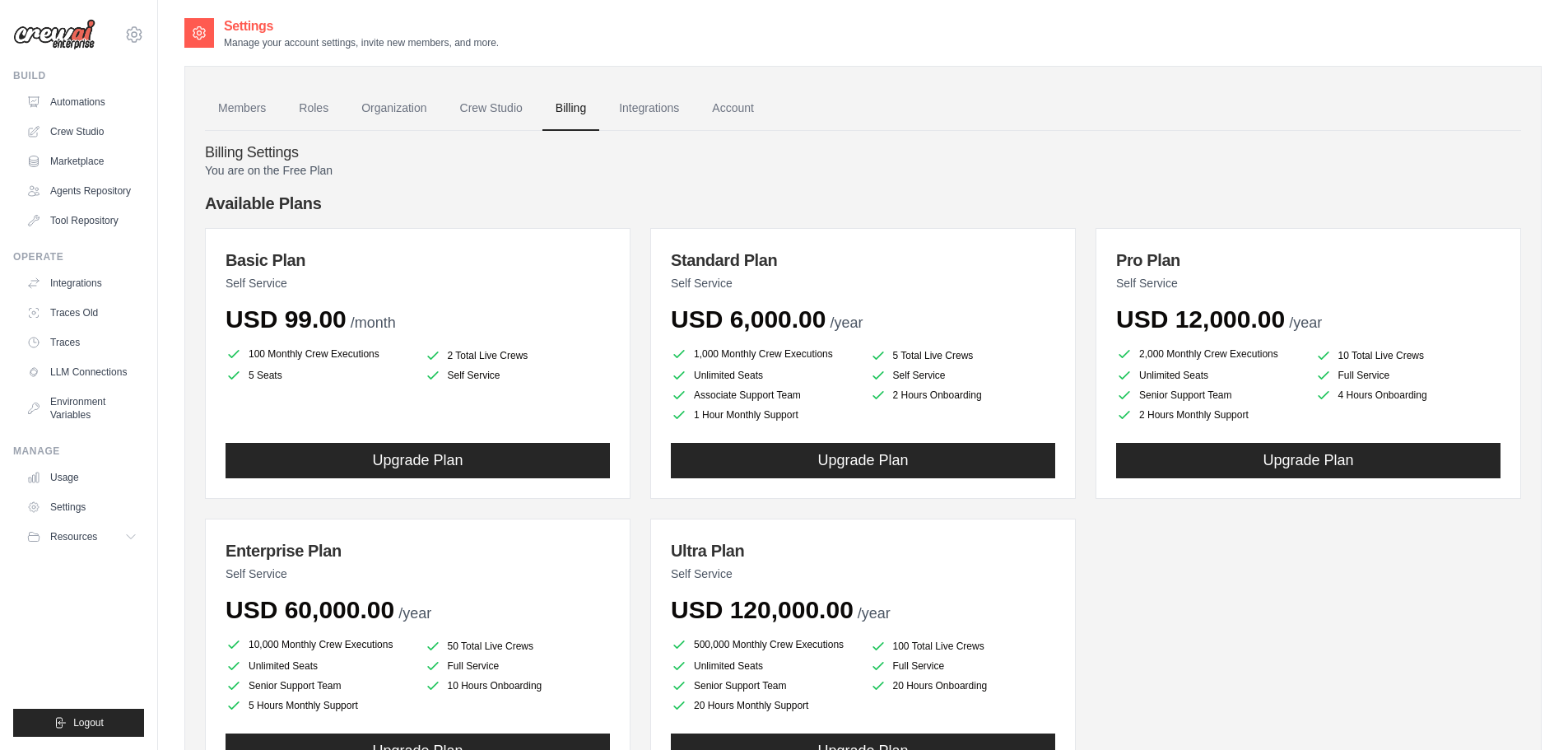
click at [657, 110] on link "Integrations" at bounding box center [648, 109] width 87 height 45
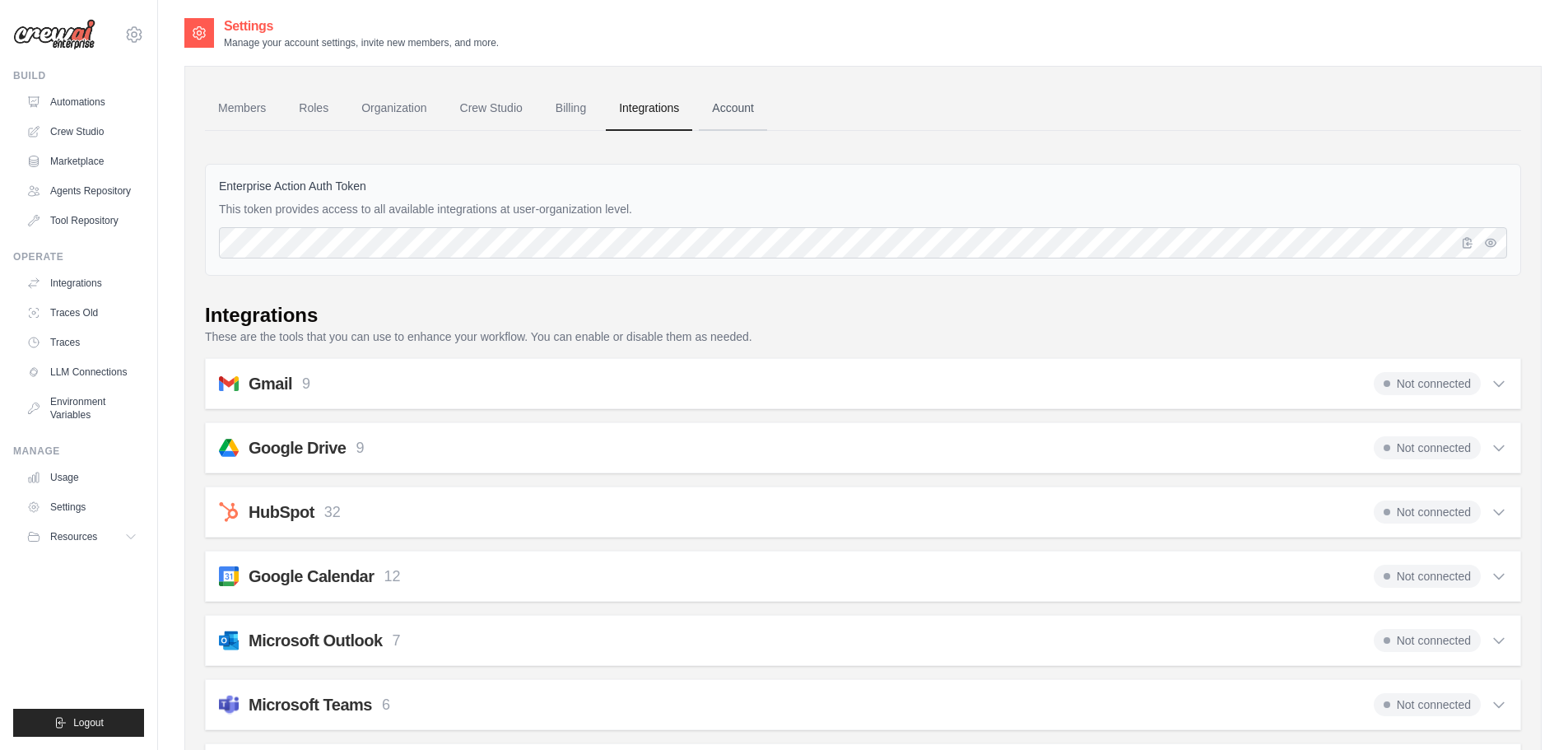
click at [750, 103] on link "Account" at bounding box center [733, 109] width 68 height 45
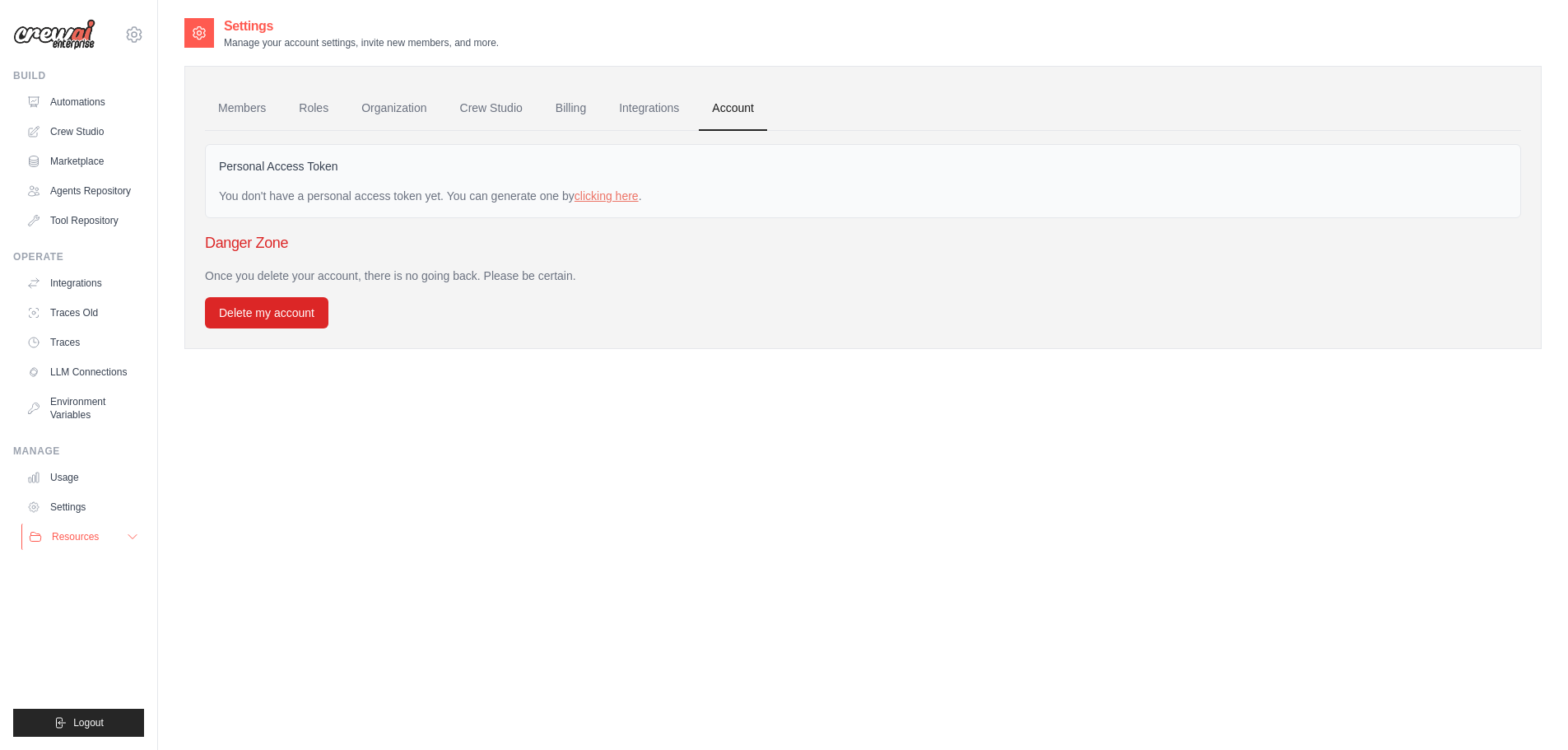
click at [69, 532] on span "Resources" at bounding box center [75, 537] width 47 height 14
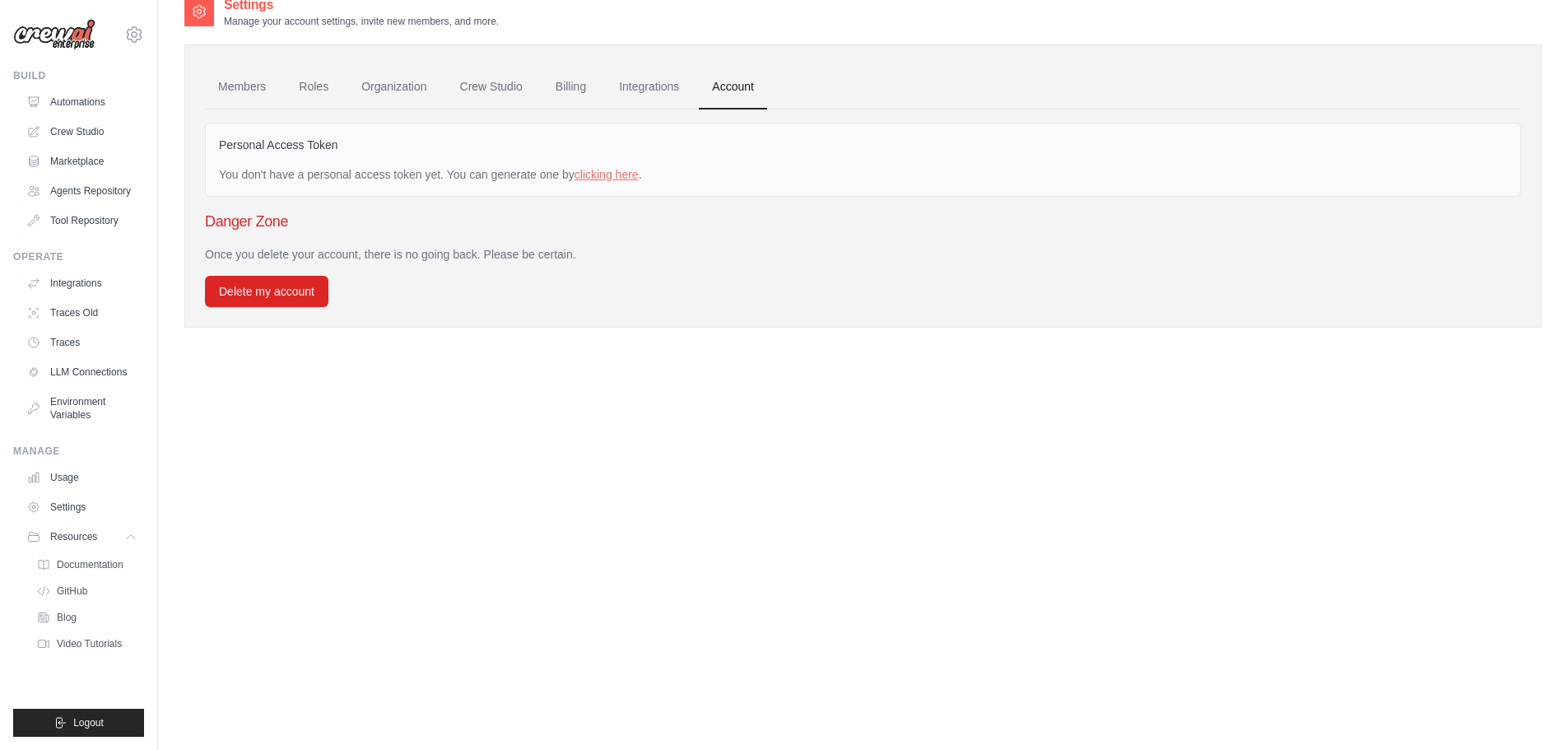
scroll to position [33, 0]
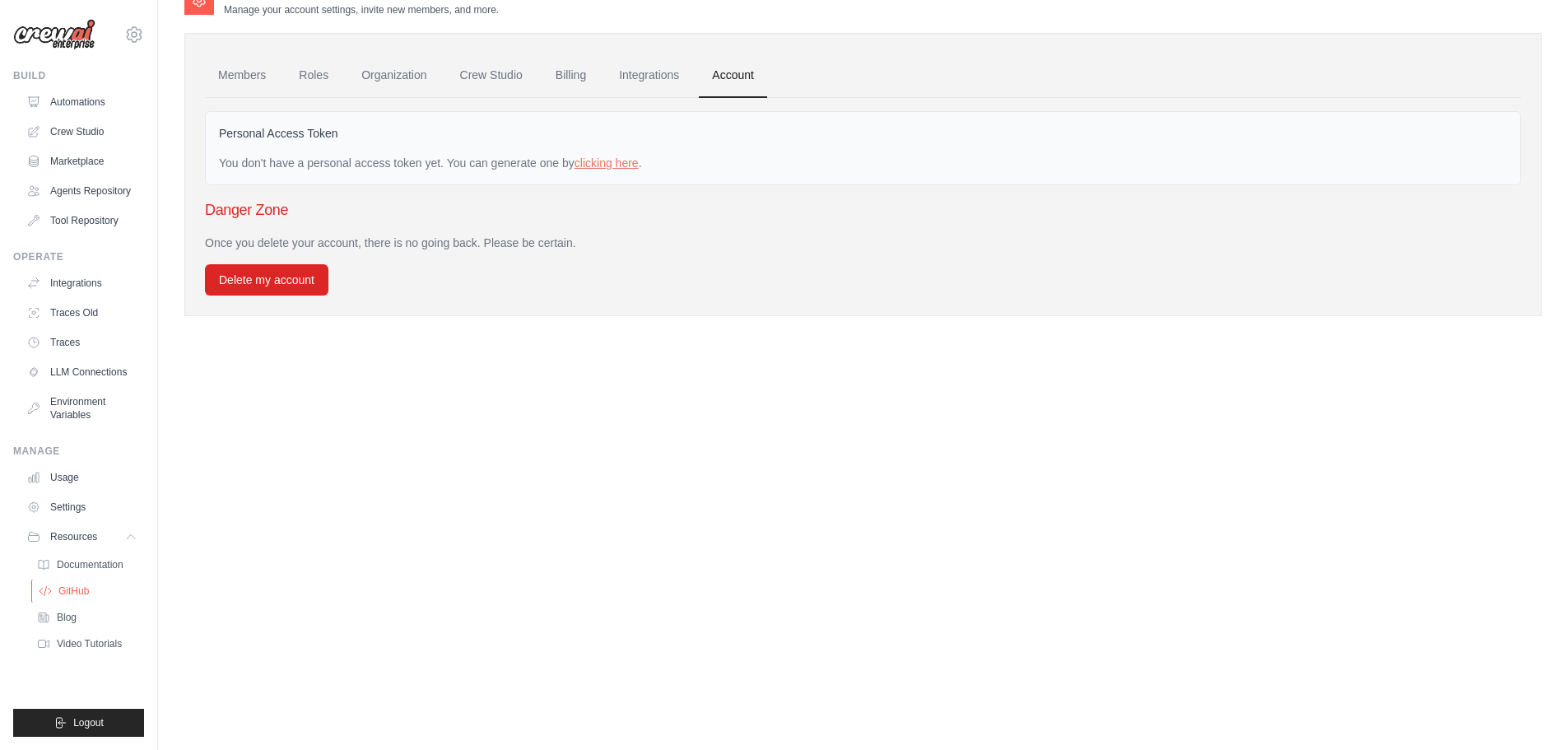
click at [78, 588] on span "GitHub" at bounding box center [73, 591] width 30 height 14
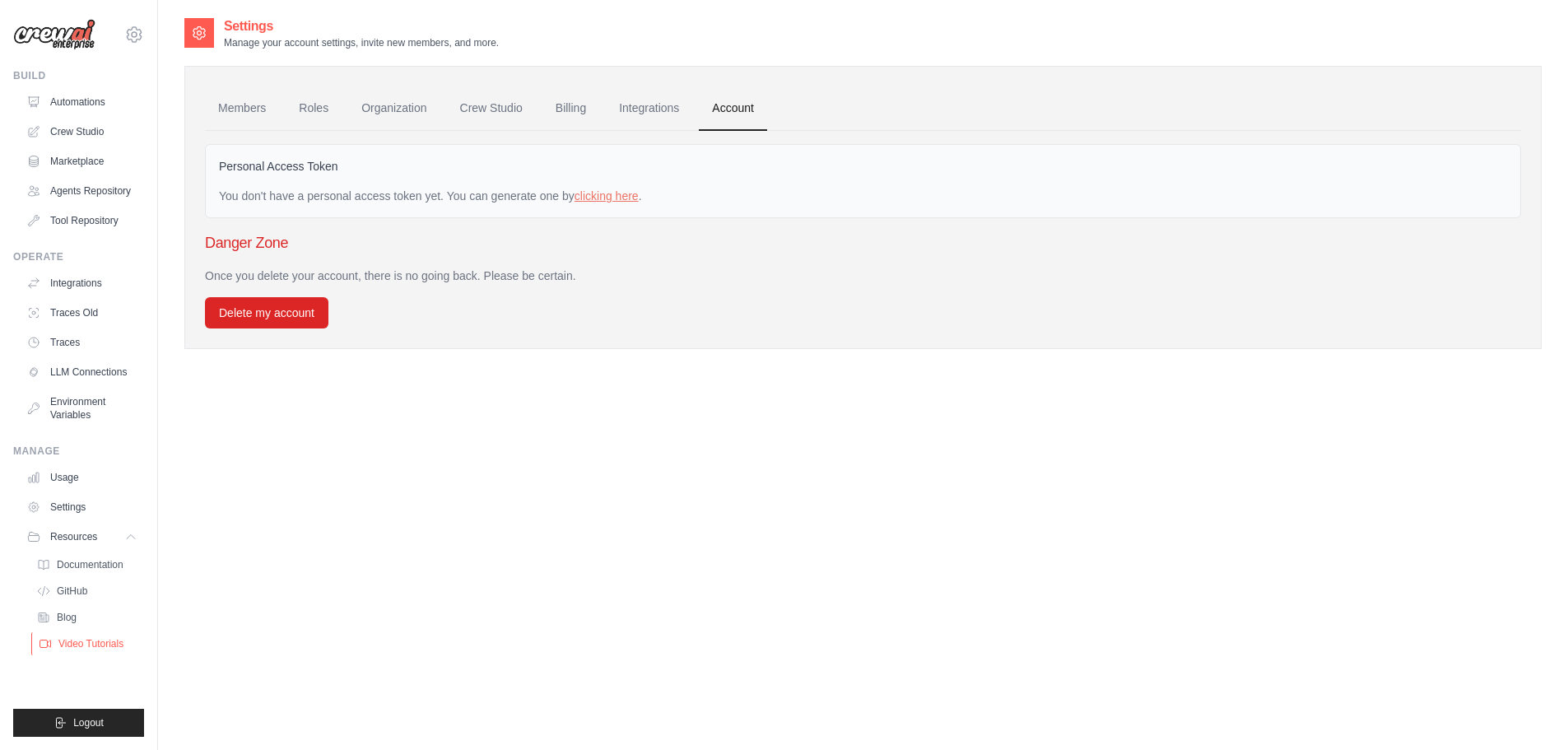
click at [88, 640] on span "Video Tutorials" at bounding box center [91, 644] width 65 height 14
click at [143, 38] on icon at bounding box center [134, 34] width 20 height 20
click at [190, 105] on span "Settings" at bounding box center [204, 101] width 130 height 17
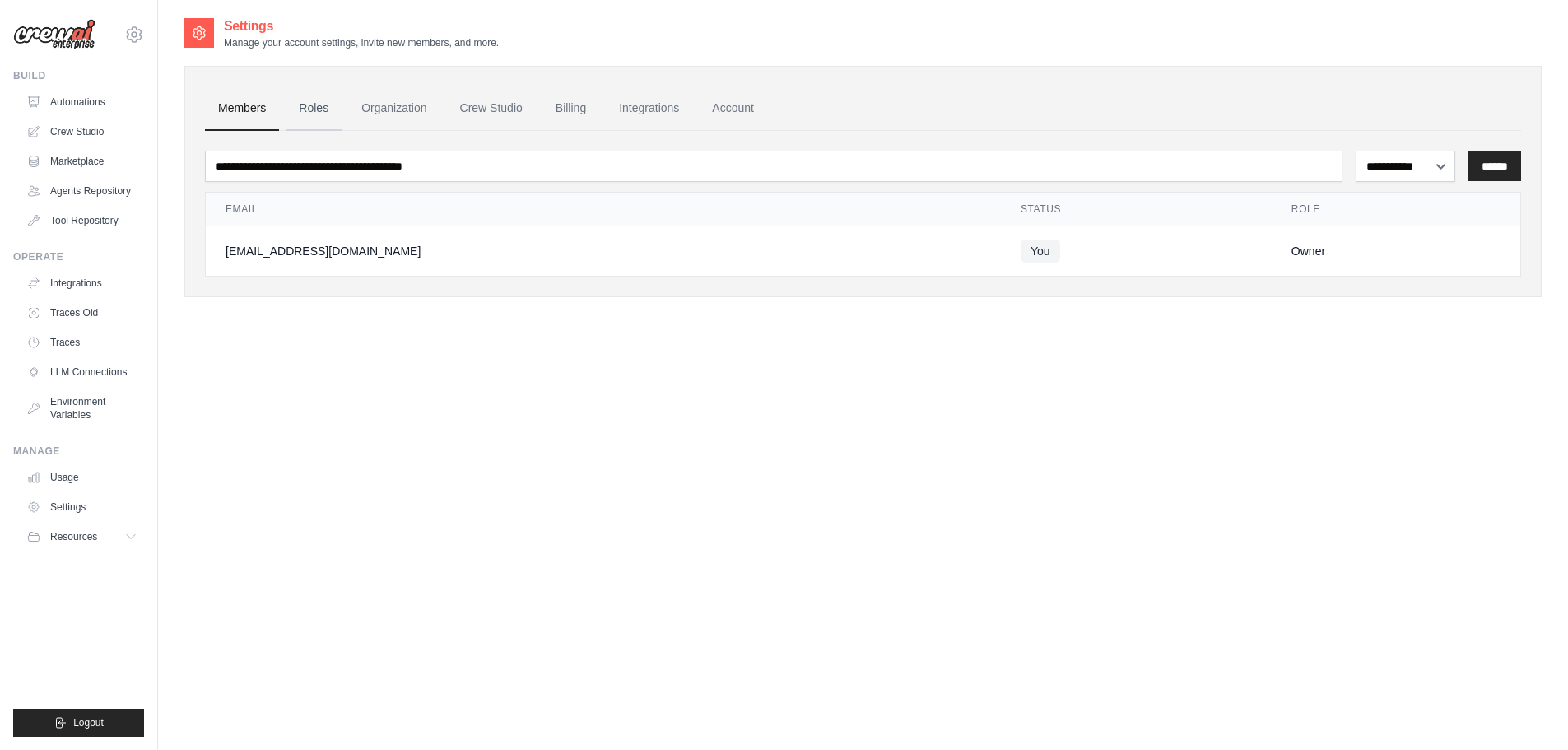
click at [316, 105] on link "Roles" at bounding box center [313, 109] width 56 height 45
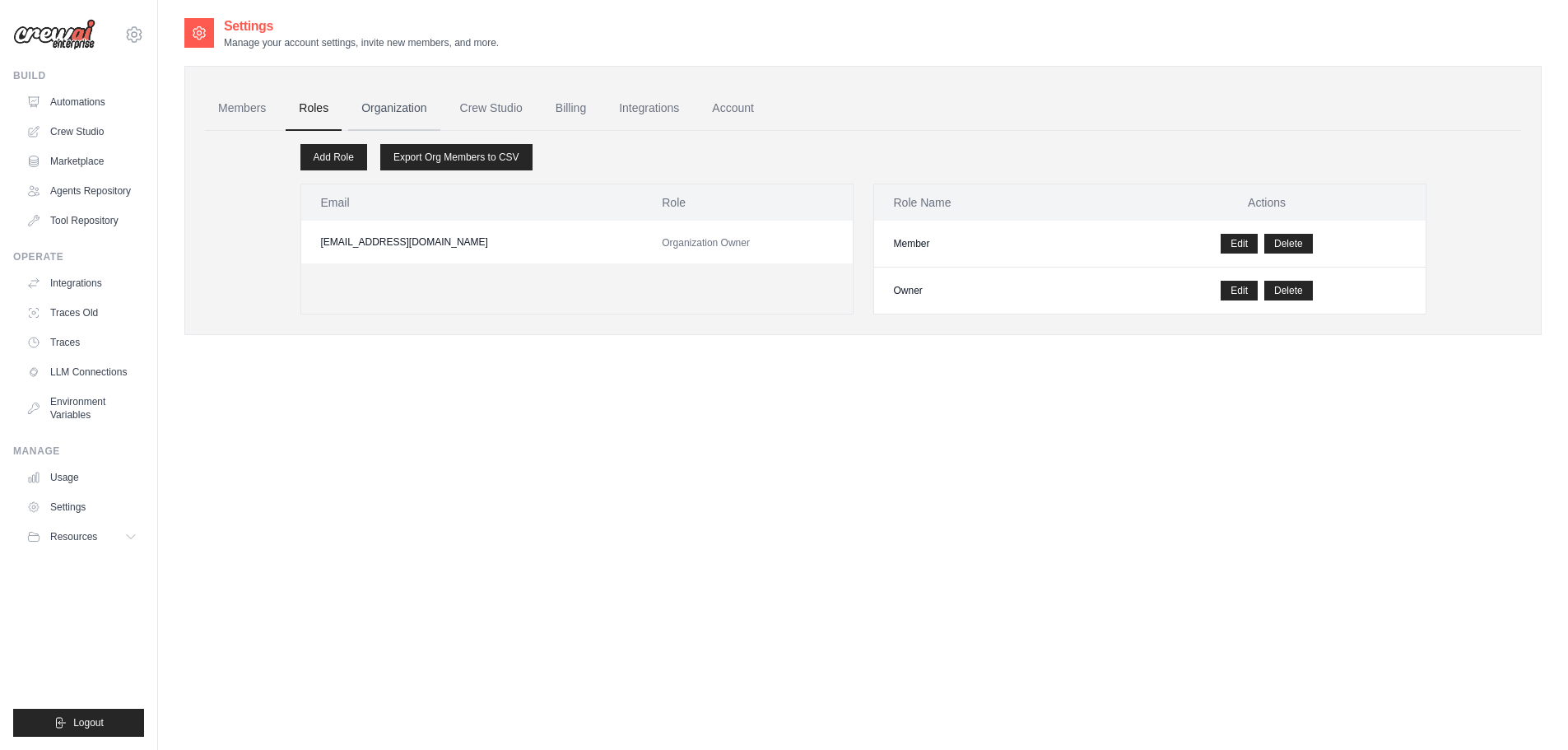
click at [402, 110] on link "Organization" at bounding box center [394, 109] width 92 height 45
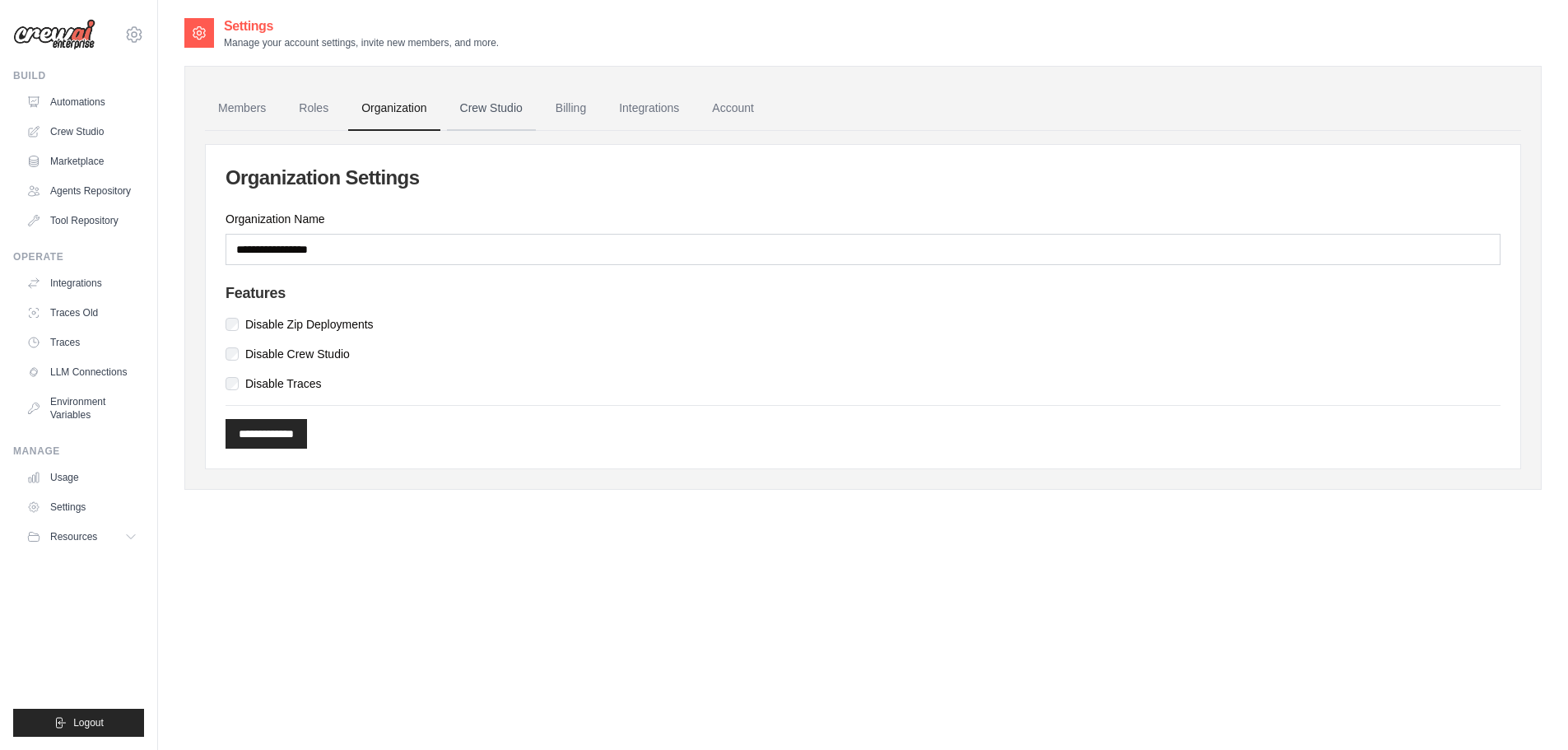
click at [523, 115] on link "Crew Studio" at bounding box center [490, 109] width 89 height 45
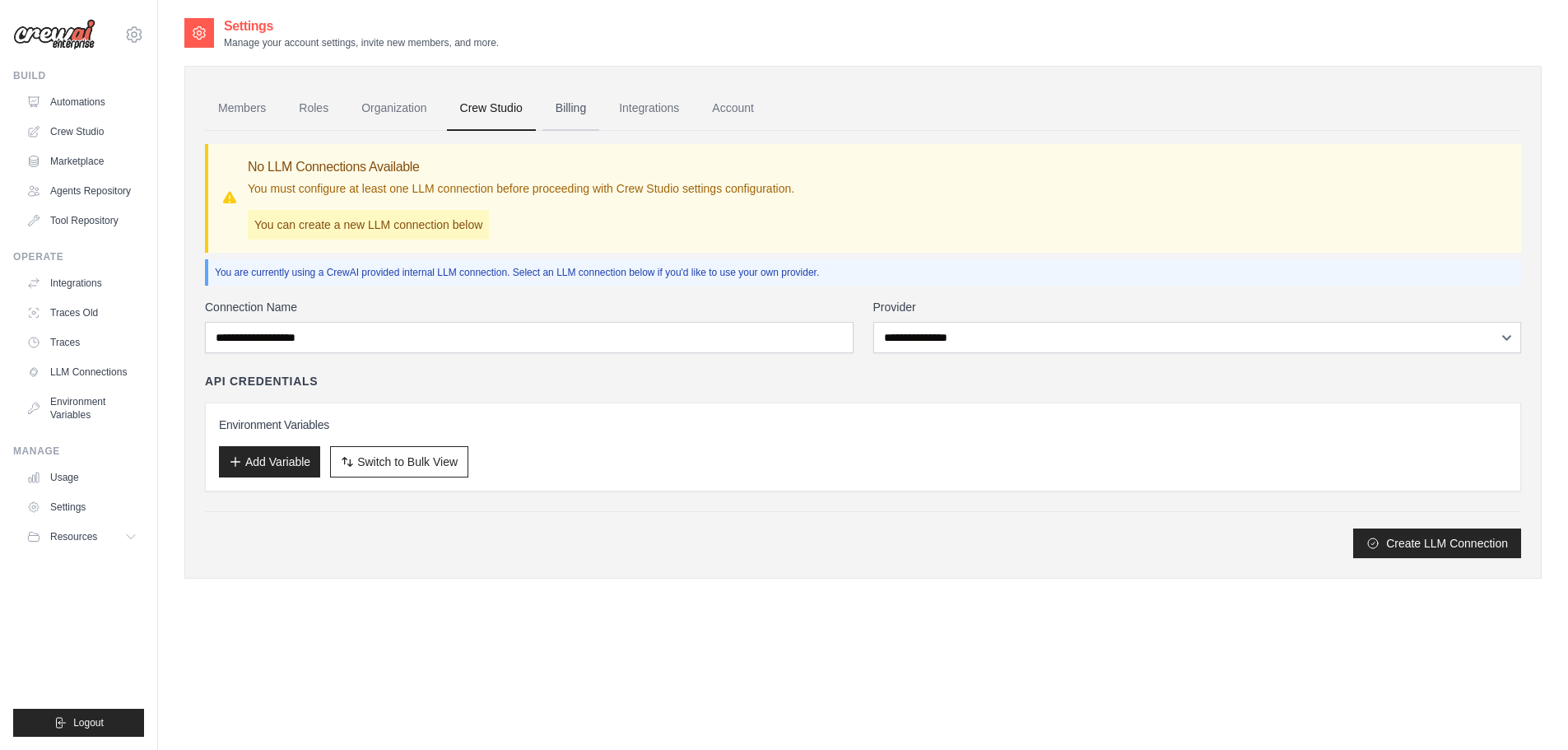
click at [567, 114] on link "Billing" at bounding box center [570, 109] width 57 height 45
